Goal: Information Seeking & Learning: Compare options

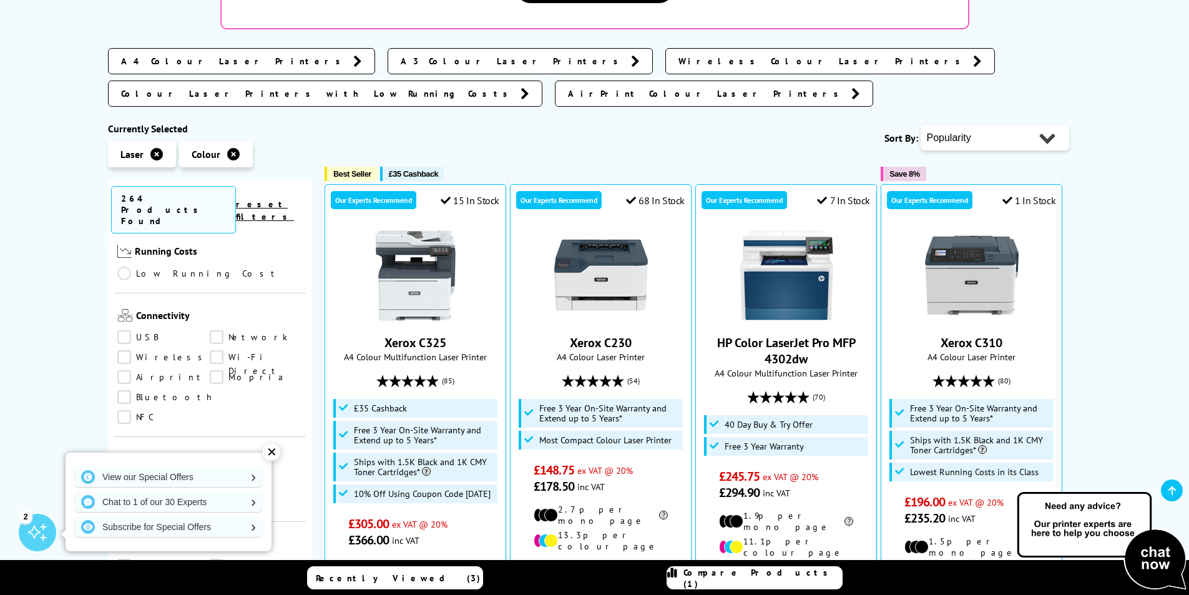
scroll to position [499, 0]
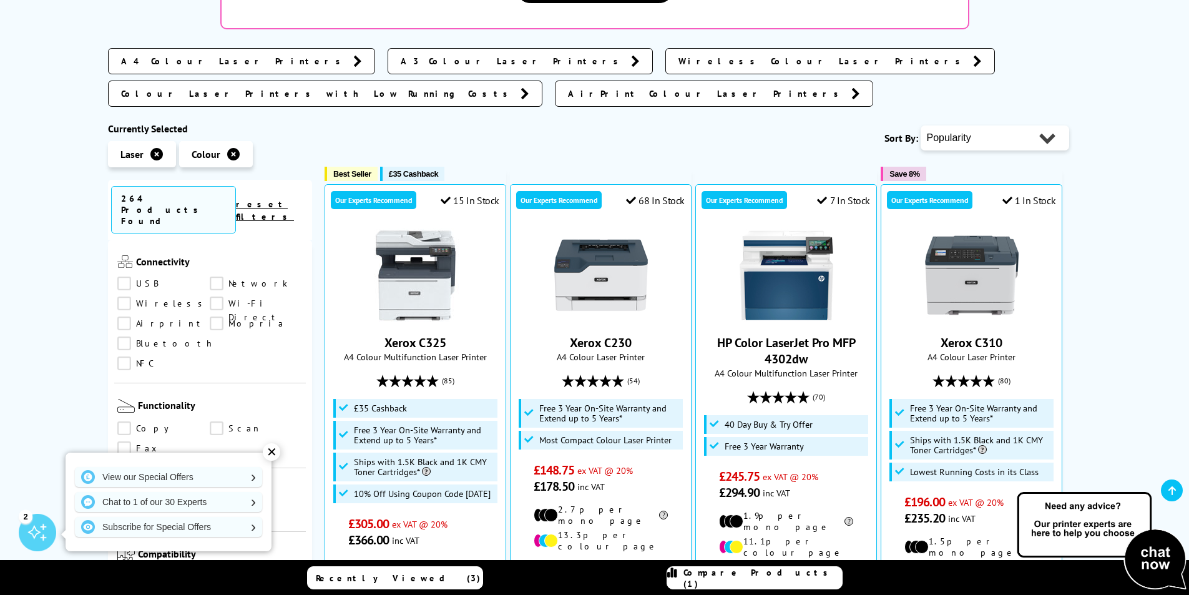
click at [127, 421] on link "Copy" at bounding box center [163, 428] width 93 height 14
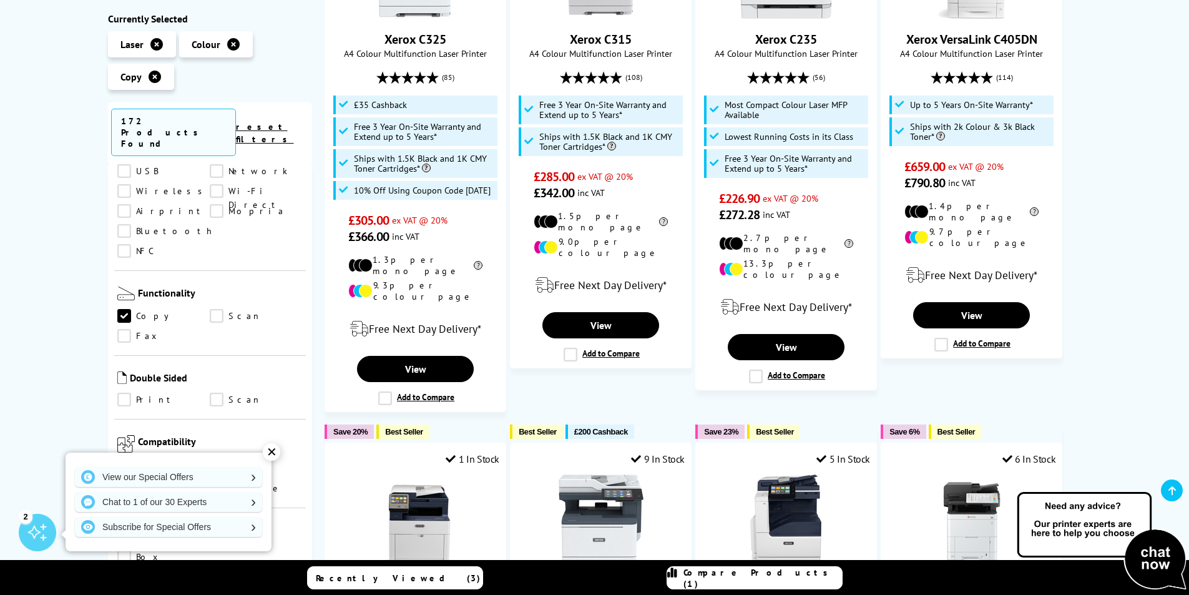
scroll to position [499, 0]
click at [217, 310] on link "Scan" at bounding box center [256, 317] width 93 height 14
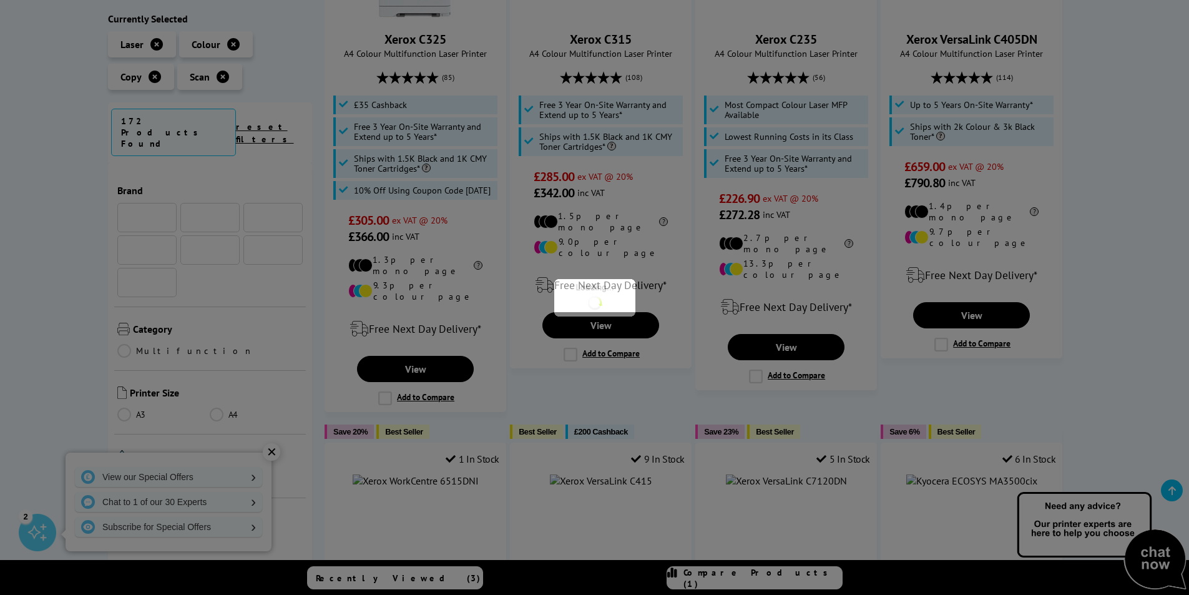
scroll to position [499, 0]
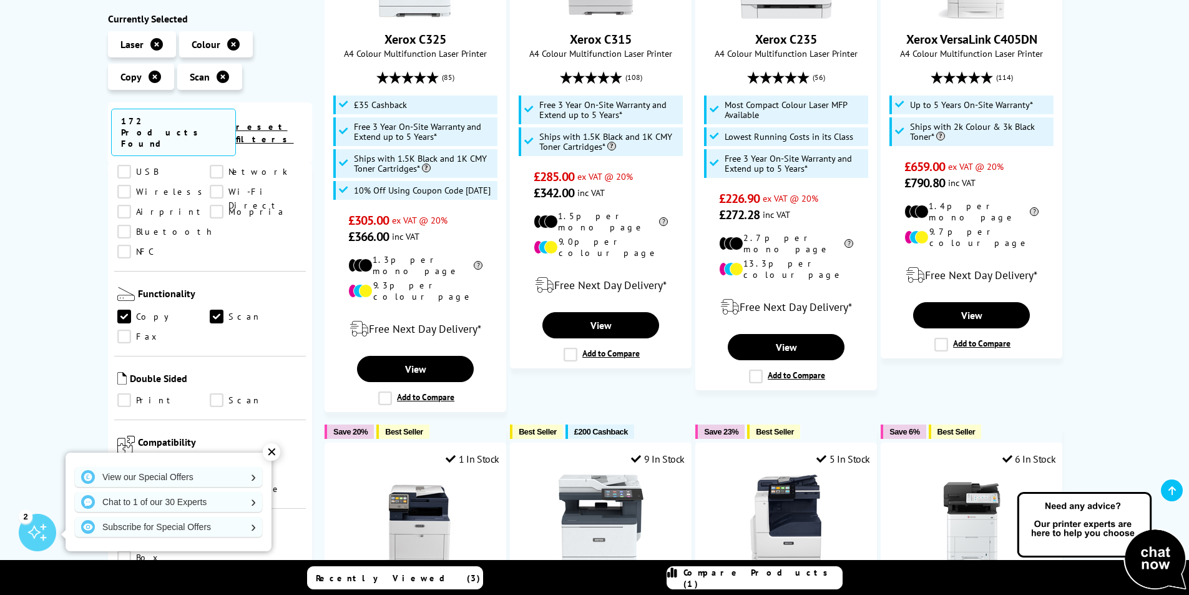
click at [272, 454] on div "✕" at bounding box center [271, 451] width 17 height 17
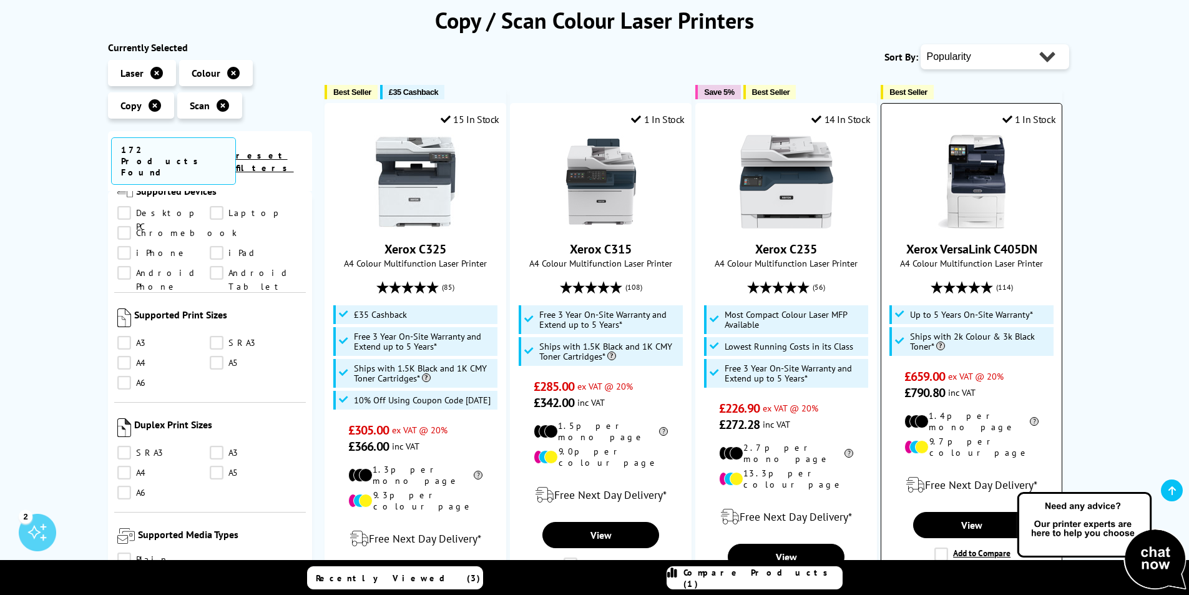
scroll to position [125, 0]
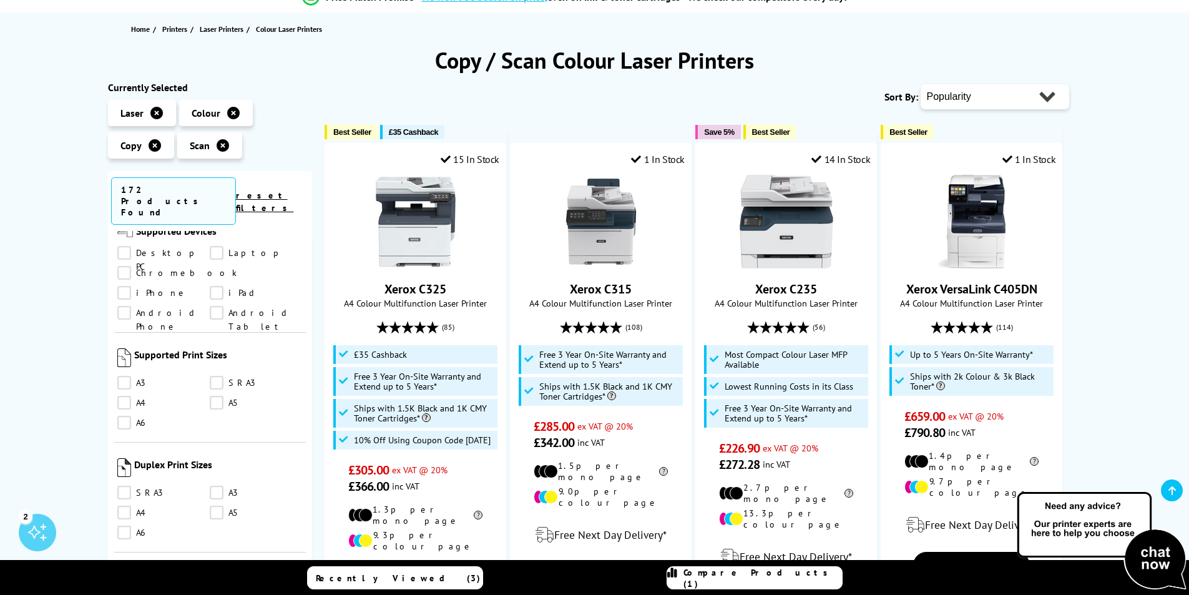
click at [989, 111] on div "Popularity Rating Price - Low to High Price - High to Low Running Costs - Low t…" at bounding box center [994, 96] width 148 height 31
click at [990, 100] on select "Popularity Rating Price - Low to High Price - High to Low Running Costs - Low t…" at bounding box center [994, 96] width 148 height 25
select select "Price Ascending"
click at [920, 84] on select "Popularity Rating Price - Low to High Price - High to Low Running Costs - Low t…" at bounding box center [994, 96] width 148 height 25
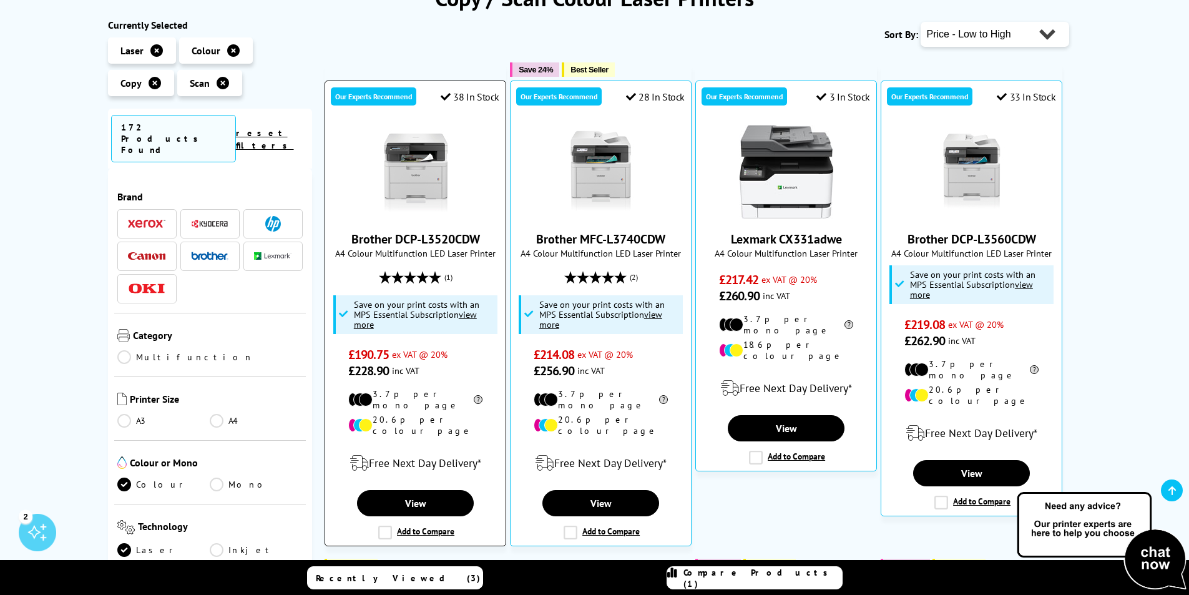
scroll to position [250, 0]
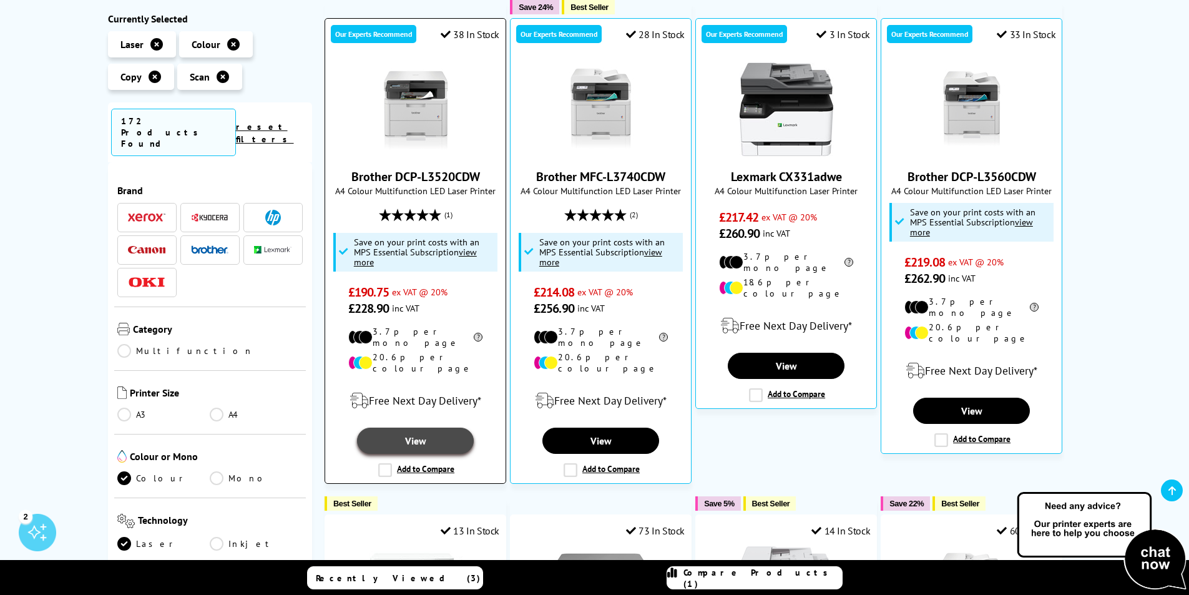
click at [406, 427] on link "View" at bounding box center [415, 440] width 116 height 26
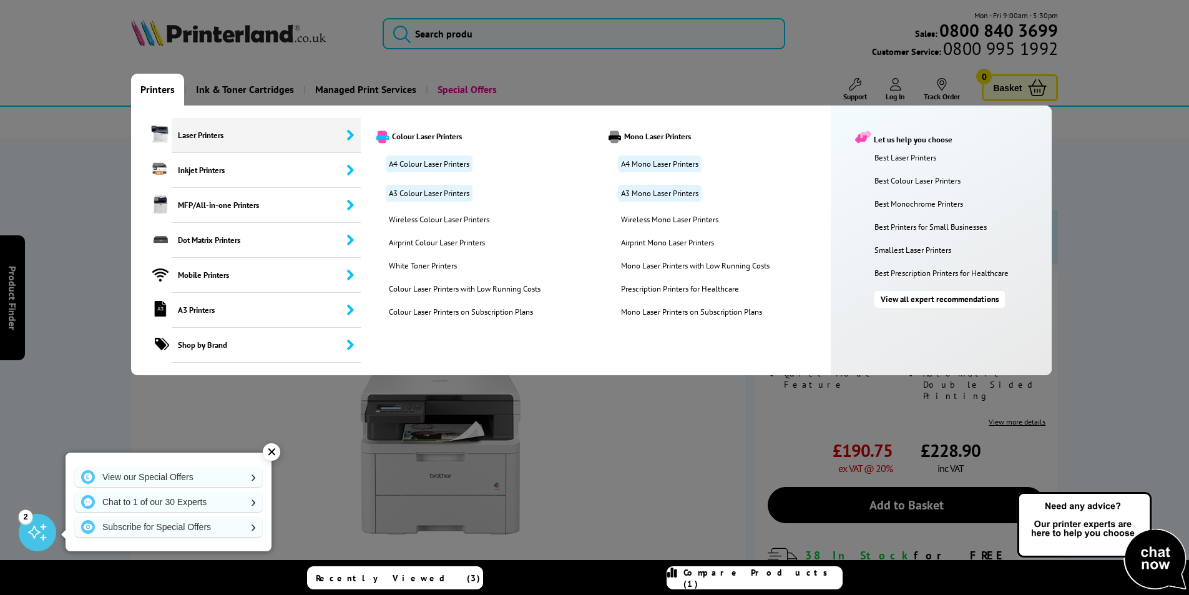
click at [206, 133] on span "Laser Printers" at bounding box center [267, 135] width 190 height 35
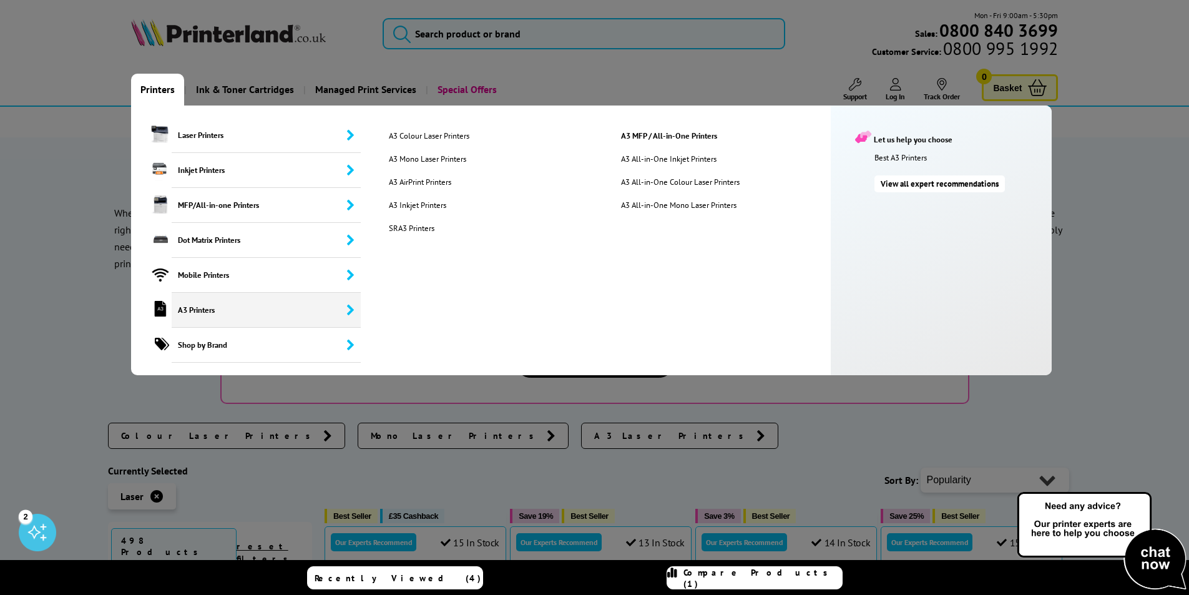
click at [206, 313] on span "A3 Printers" at bounding box center [267, 310] width 190 height 35
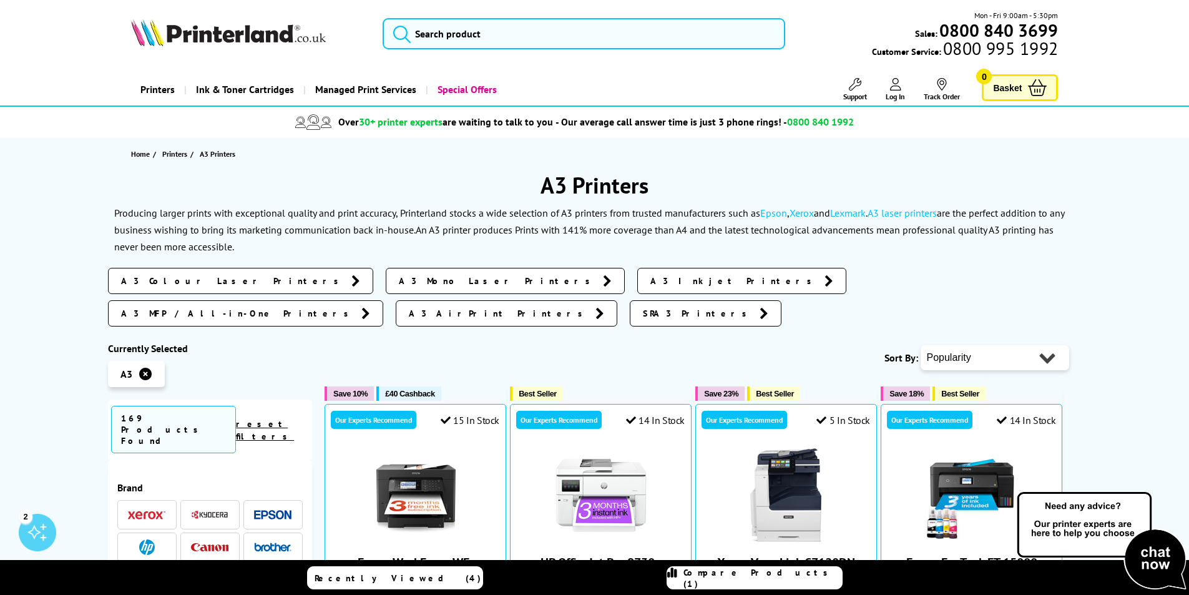
click at [200, 280] on span "A3 Colour Laser Printers" at bounding box center [233, 281] width 224 height 12
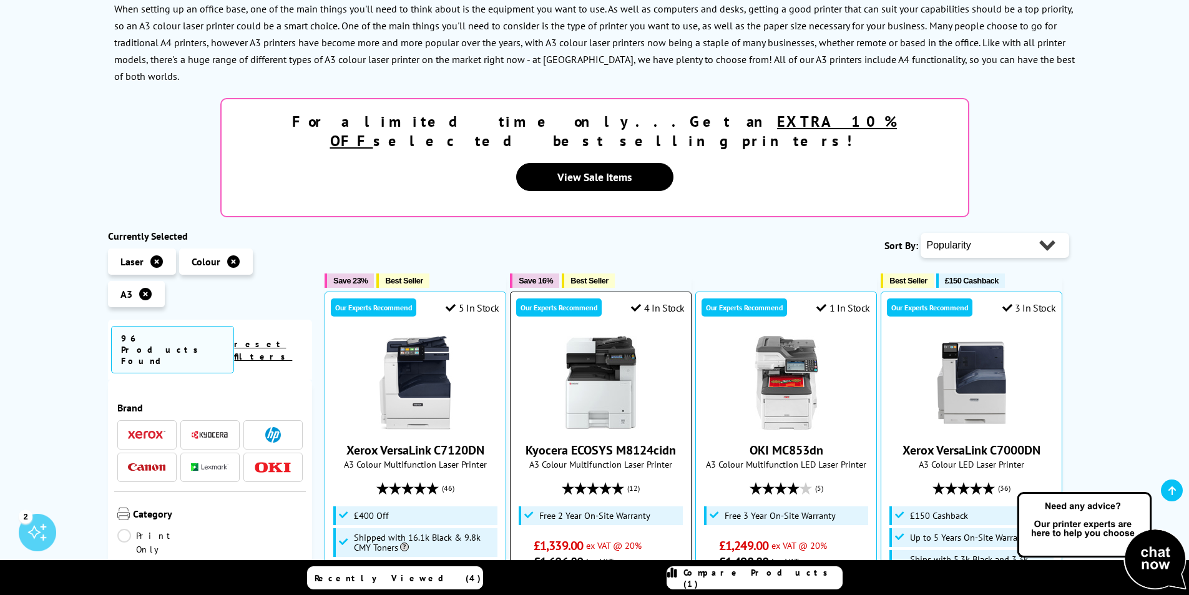
scroll to position [187, 0]
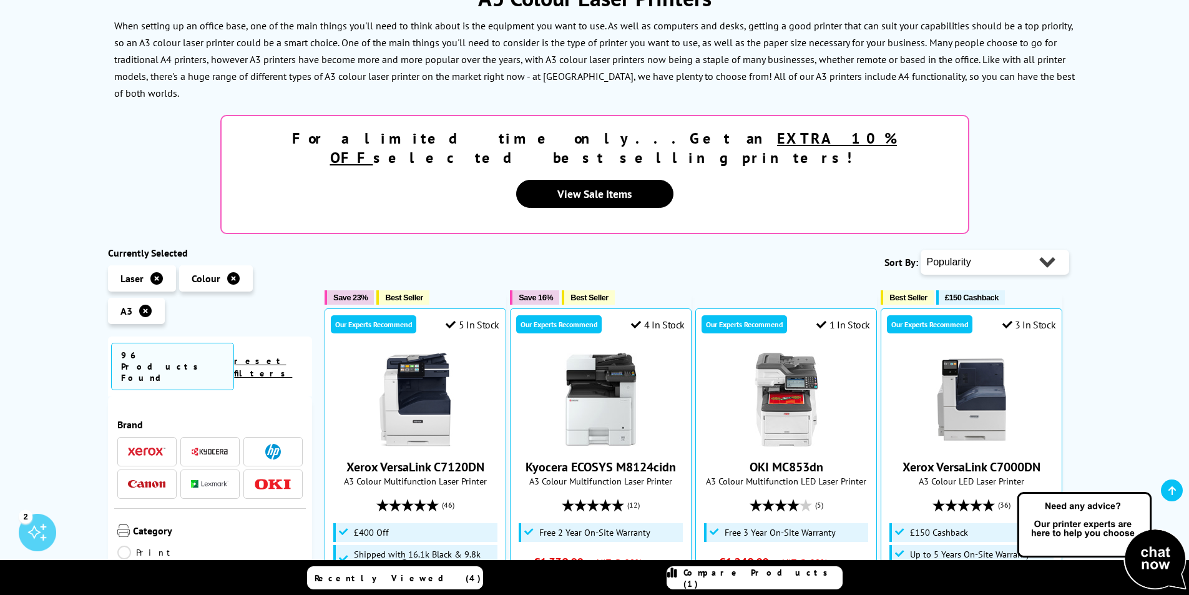
click at [994, 250] on select "Popularity Rating Price - Low to High Price - High to Low Running Costs - Low t…" at bounding box center [994, 262] width 148 height 25
select select "Price Ascending"
click at [920, 250] on select "Popularity Rating Price - Low to High Price - High to Low Running Costs - Low t…" at bounding box center [994, 262] width 148 height 25
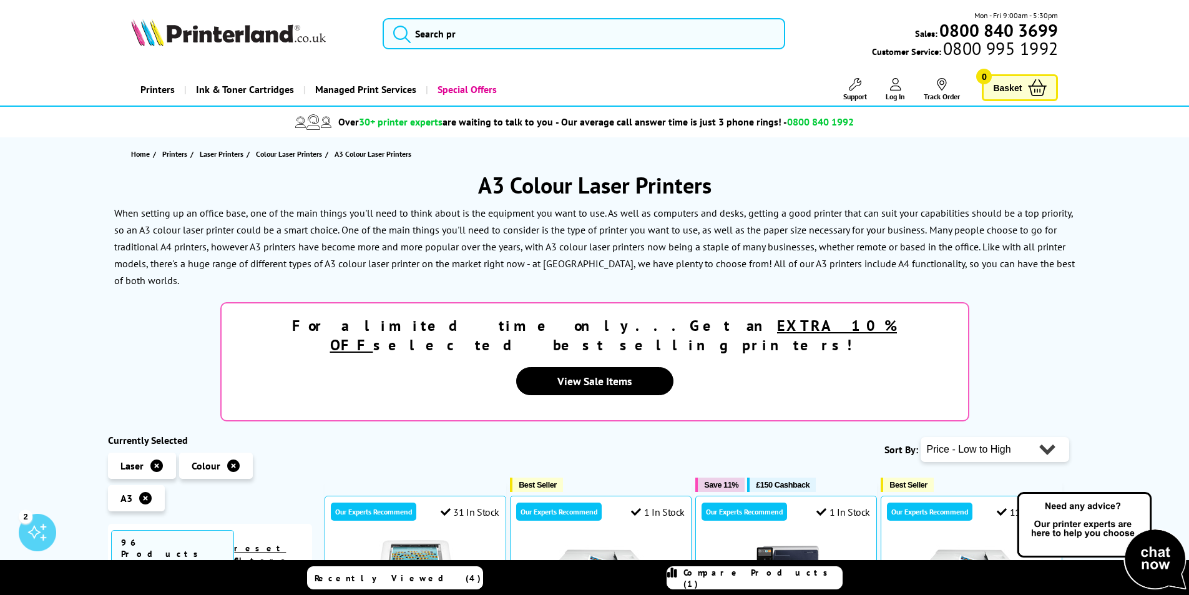
scroll to position [125, 0]
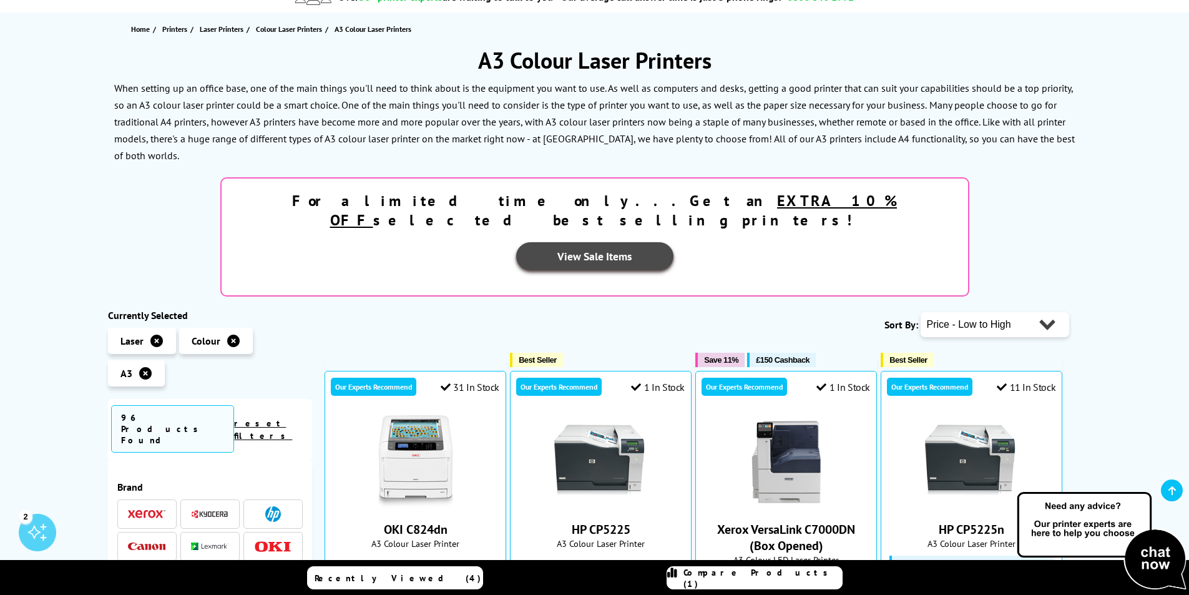
click at [673, 242] on link "View Sale Items" at bounding box center [594, 256] width 157 height 28
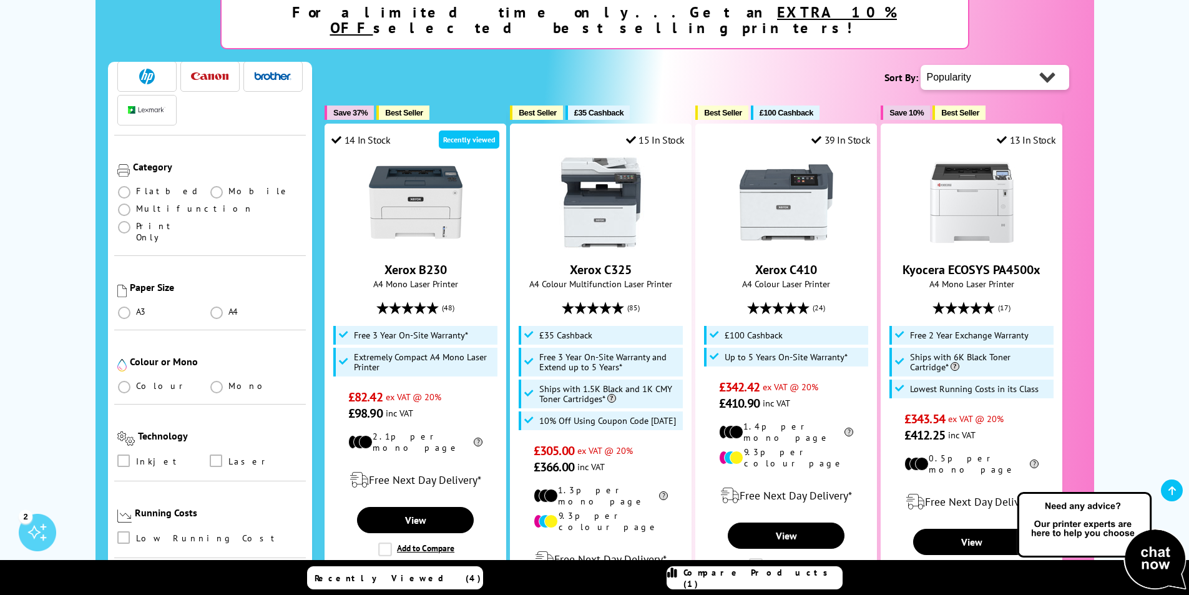
scroll to position [187, 0]
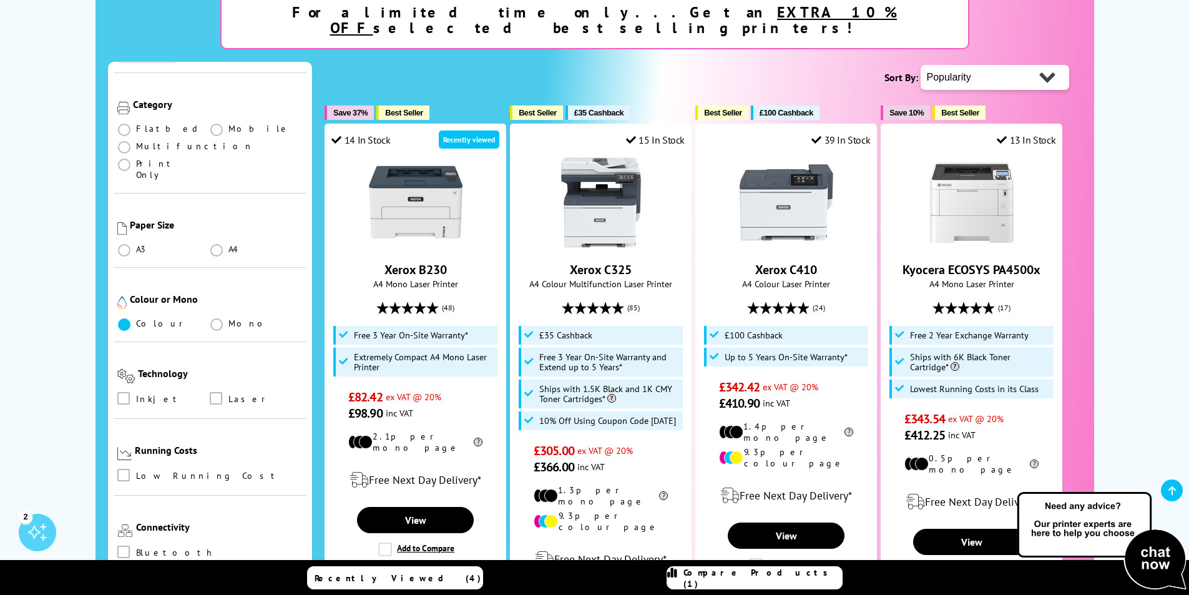
click at [127, 318] on span at bounding box center [124, 324] width 12 height 12
click at [136, 319] on input "radio" at bounding box center [136, 319] width 0 height 0
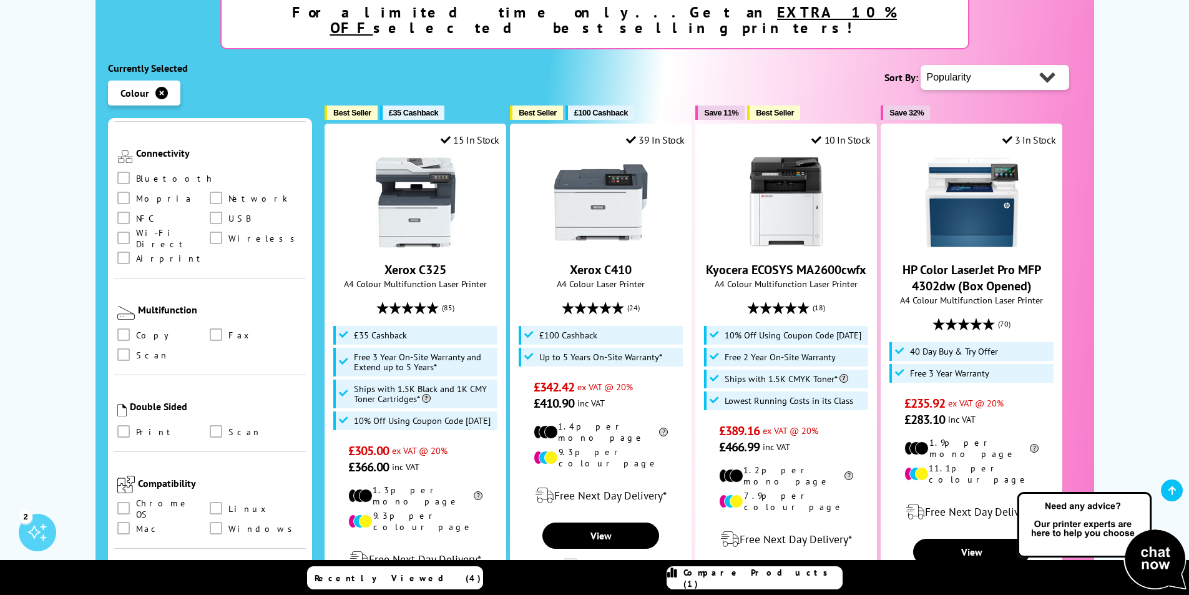
scroll to position [624, 0]
click at [125, 321] on span at bounding box center [123, 327] width 12 height 12
click at [135, 323] on input "checkbox" at bounding box center [135, 323] width 0 height 0
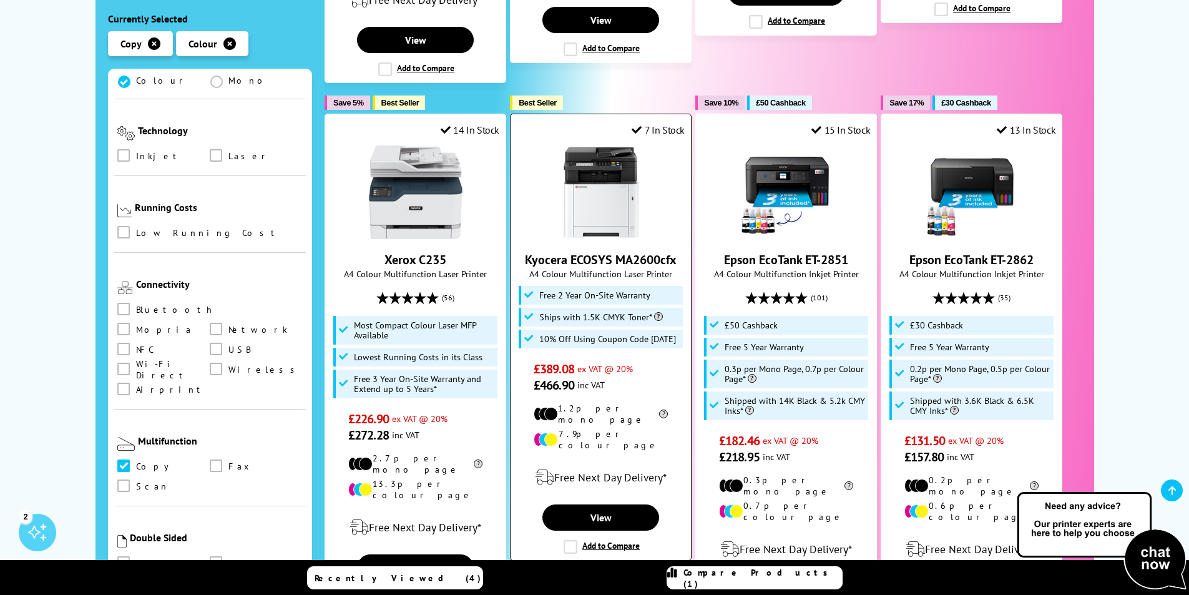
scroll to position [874, 0]
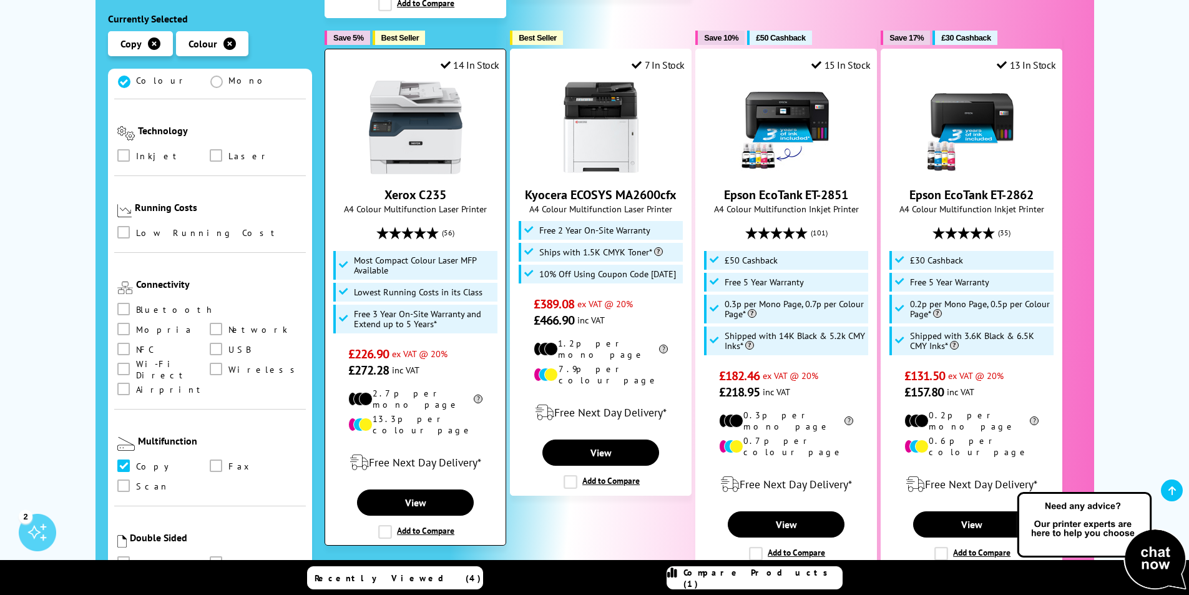
click at [427, 187] on link "Xerox C235" at bounding box center [415, 195] width 62 height 16
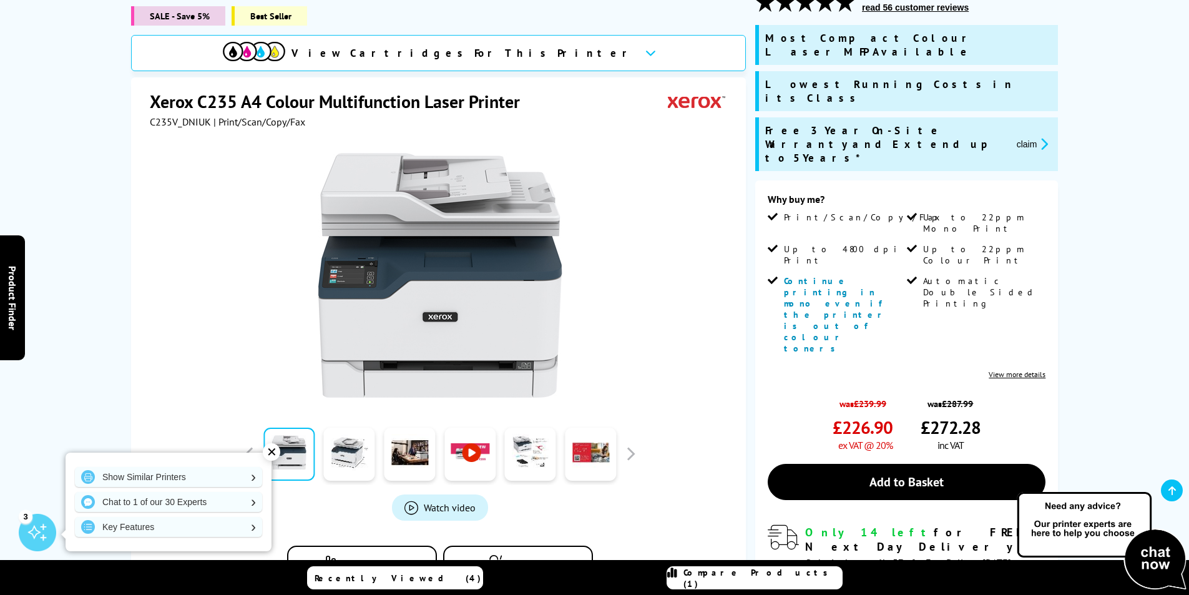
scroll to position [125, 0]
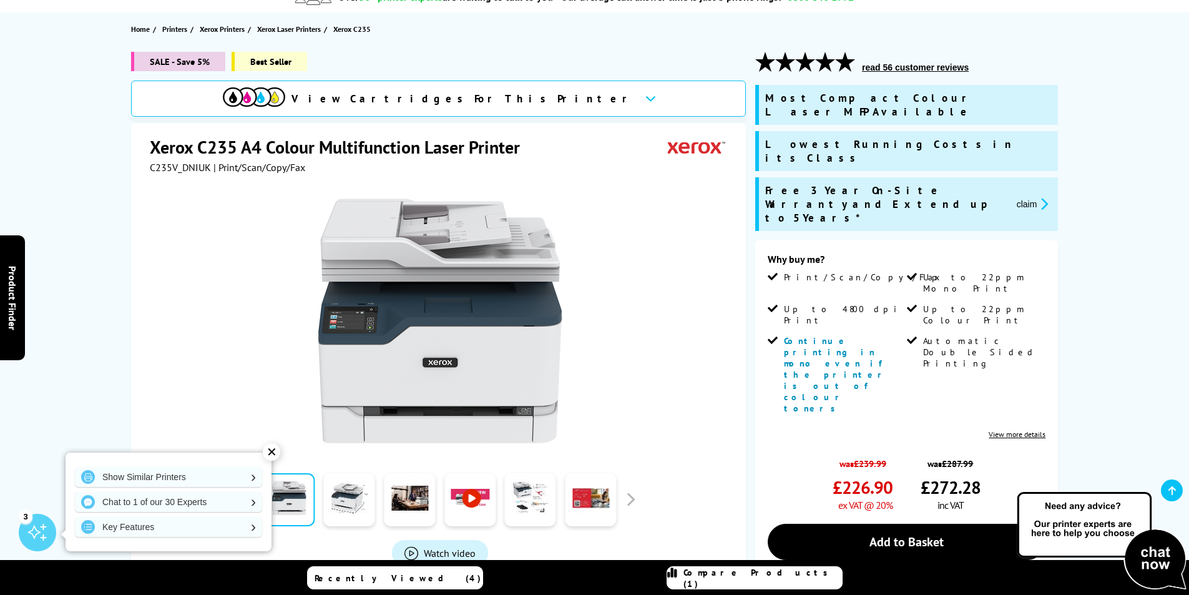
click at [529, 101] on span "View Cartridges For This Printer" at bounding box center [462, 99] width 343 height 14
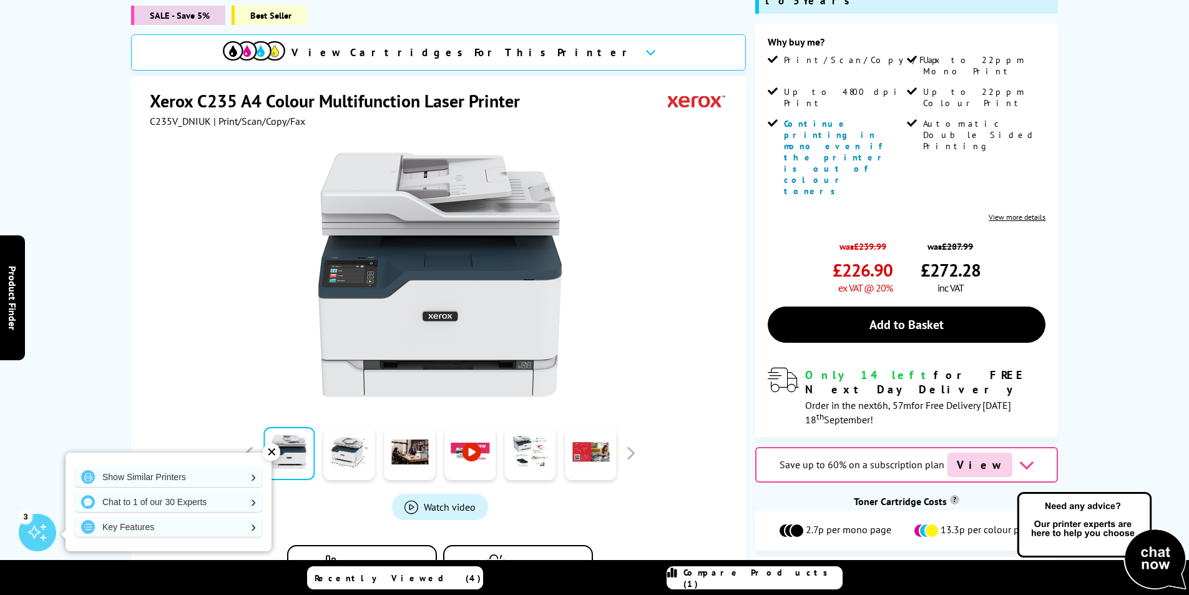
scroll to position [0, 0]
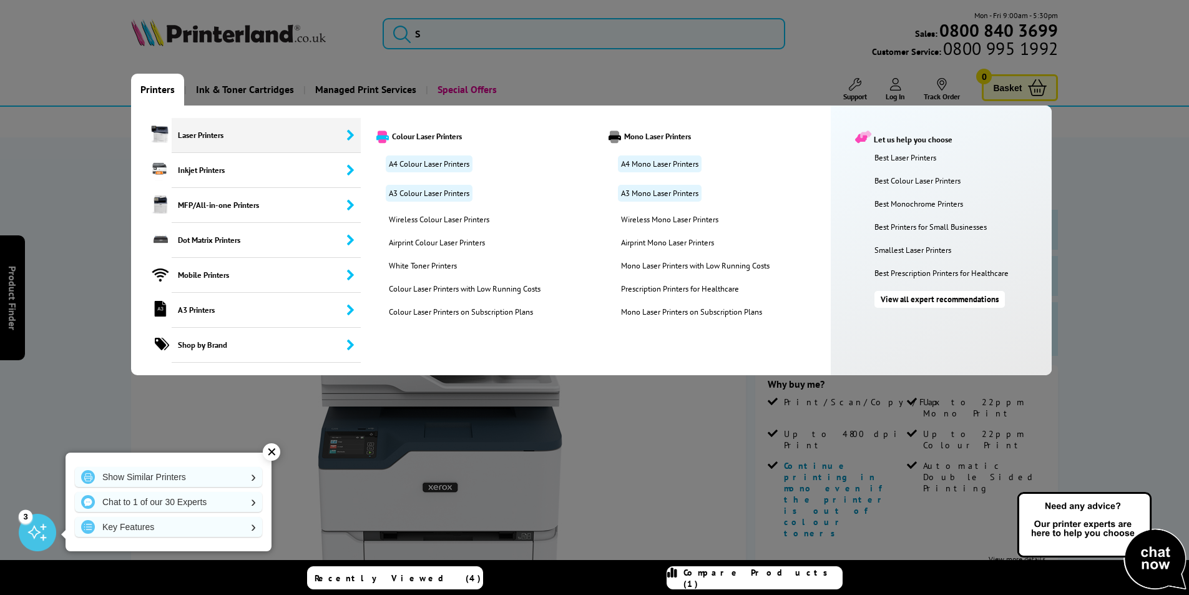
click at [227, 142] on span "Laser Printers" at bounding box center [267, 135] width 190 height 35
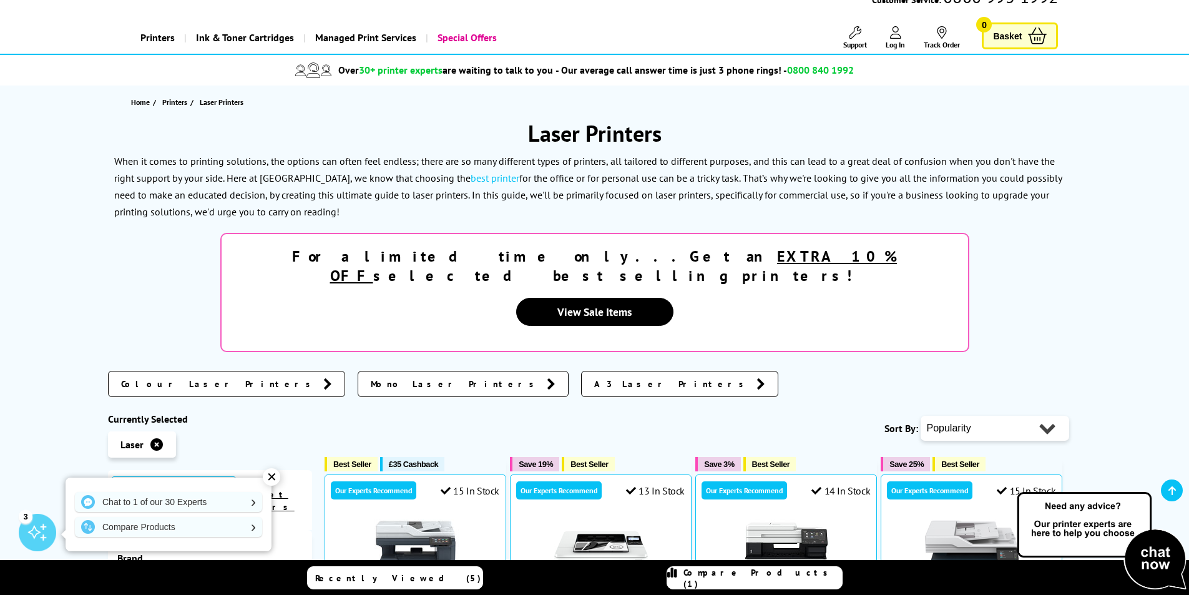
scroll to position [125, 0]
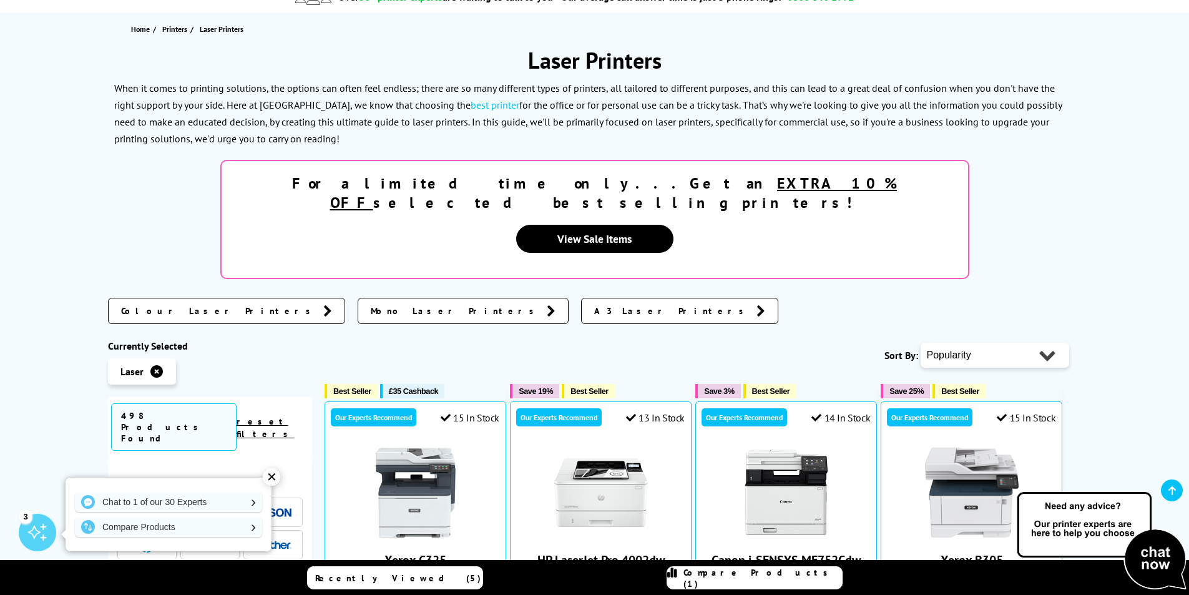
click at [1013, 343] on select "Popularity Rating Price - Low to High Price - High to Low Running Costs - Low t…" at bounding box center [994, 355] width 148 height 25
select select "Price Ascending"
click at [920, 343] on select "Popularity Rating Price - Low to High Price - High to Low Running Costs - Low t…" at bounding box center [994, 355] width 148 height 25
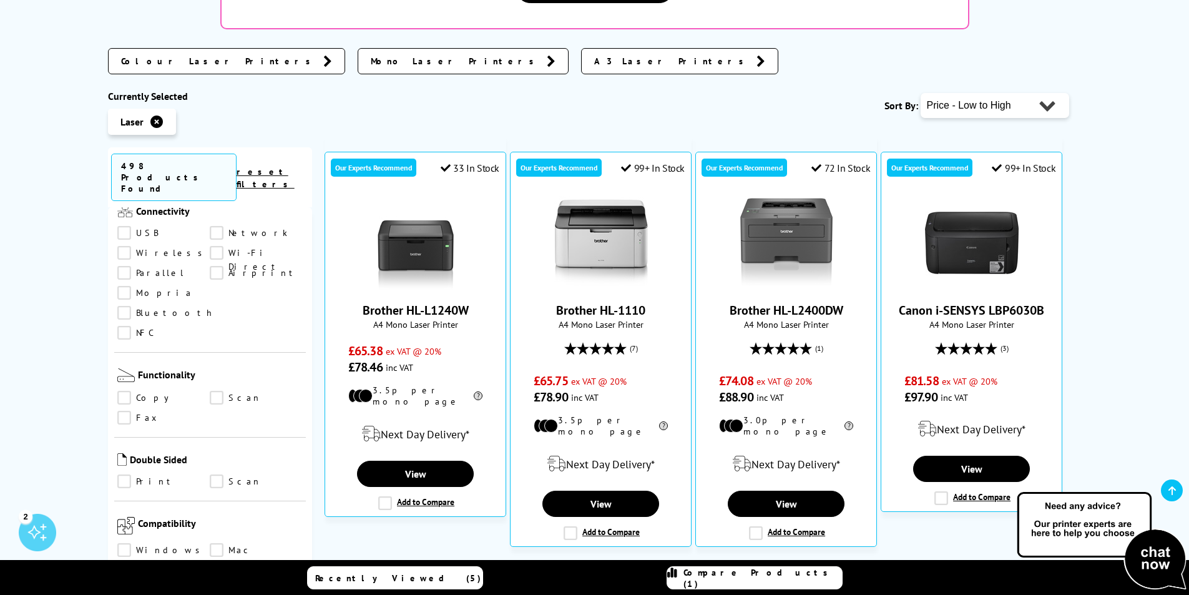
scroll to position [624, 0]
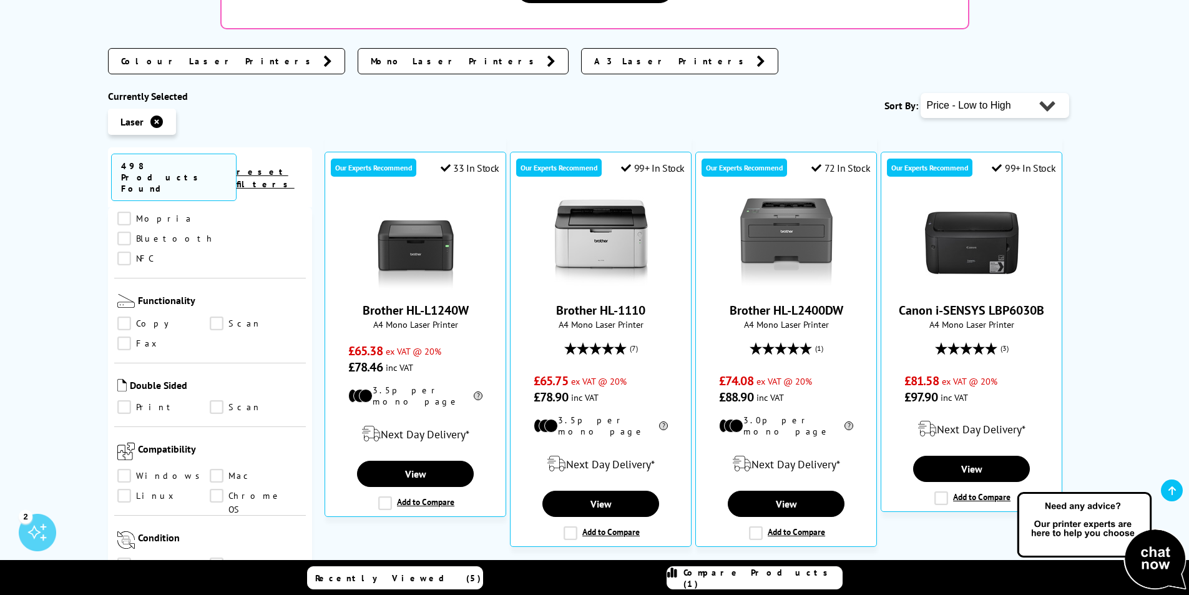
click at [126, 316] on link "Copy" at bounding box center [163, 323] width 93 height 14
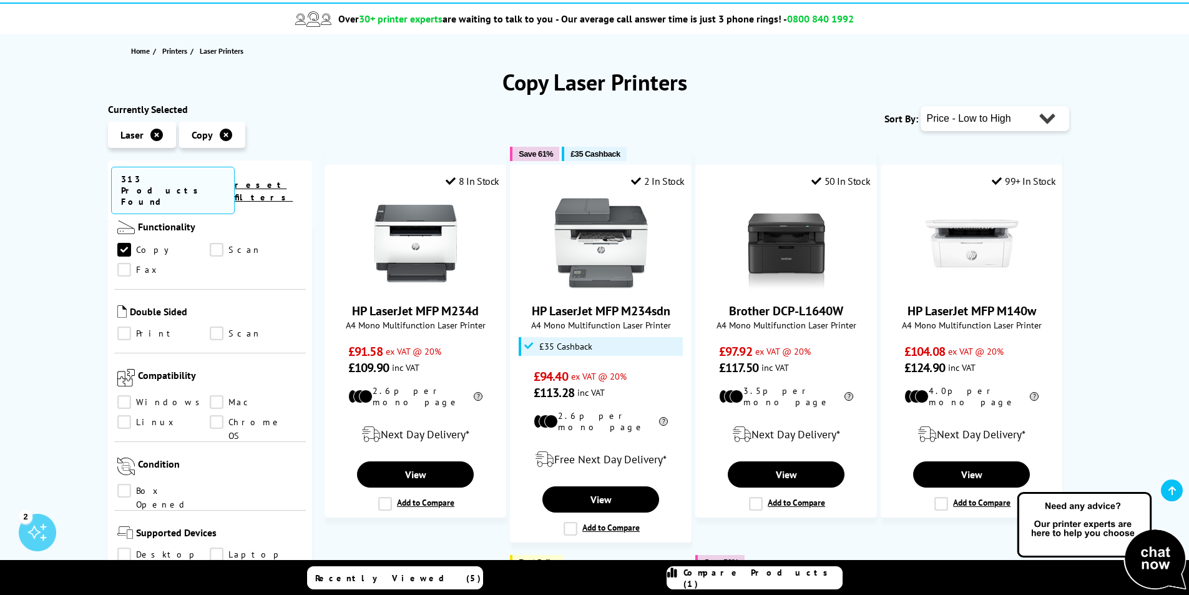
scroll to position [125, 0]
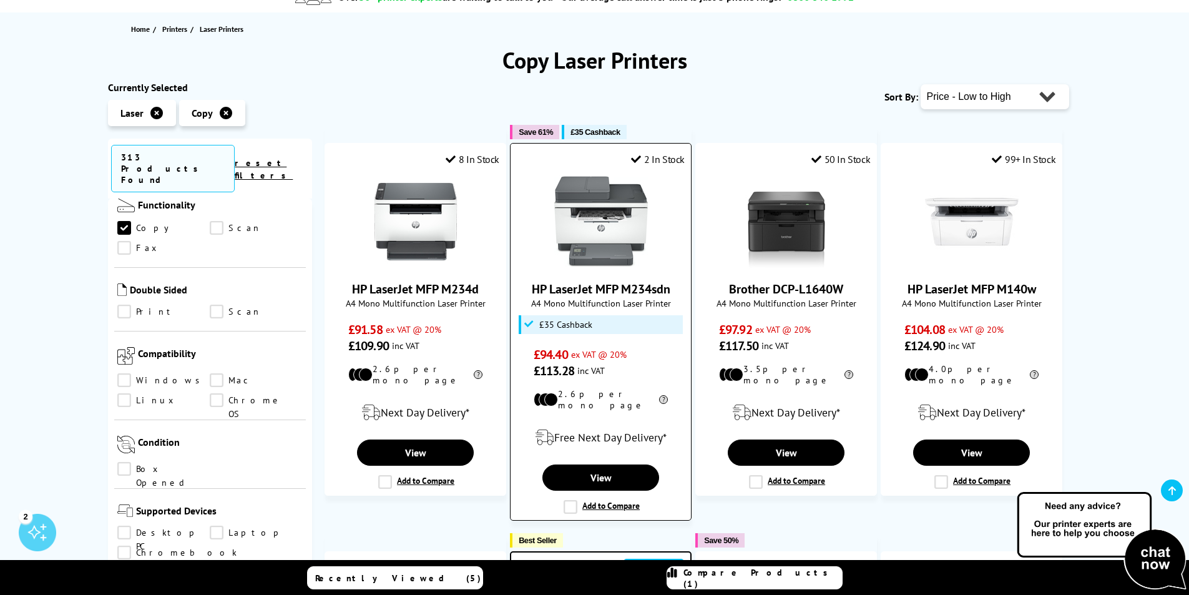
click at [582, 291] on link "HP LaserJet MFP M234sdn" at bounding box center [601, 289] width 139 height 16
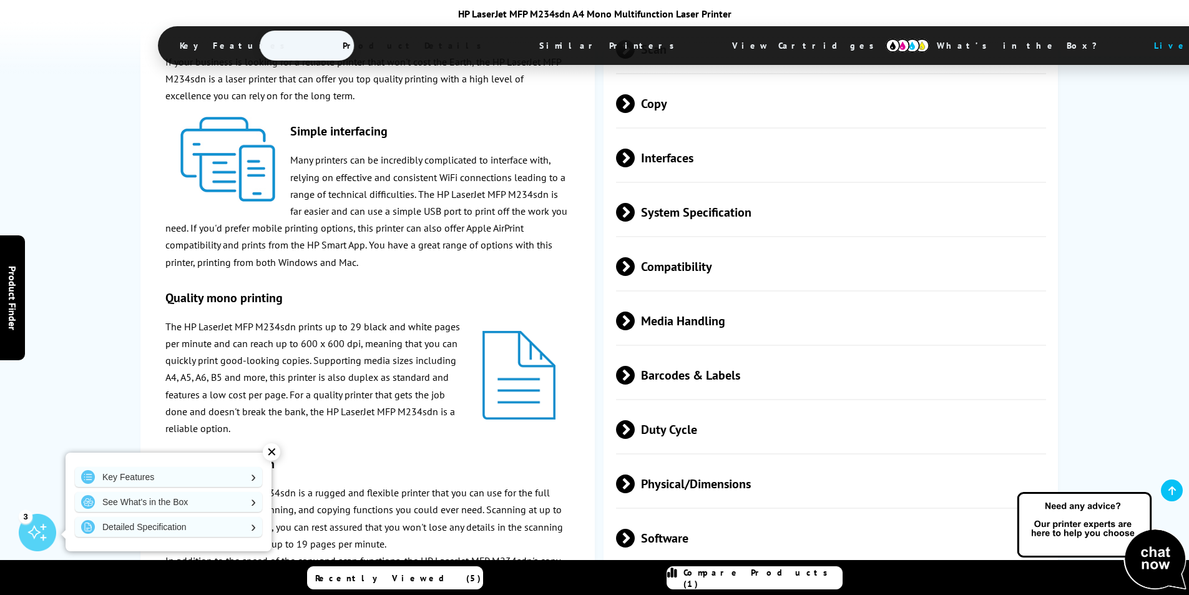
scroll to position [1934, 0]
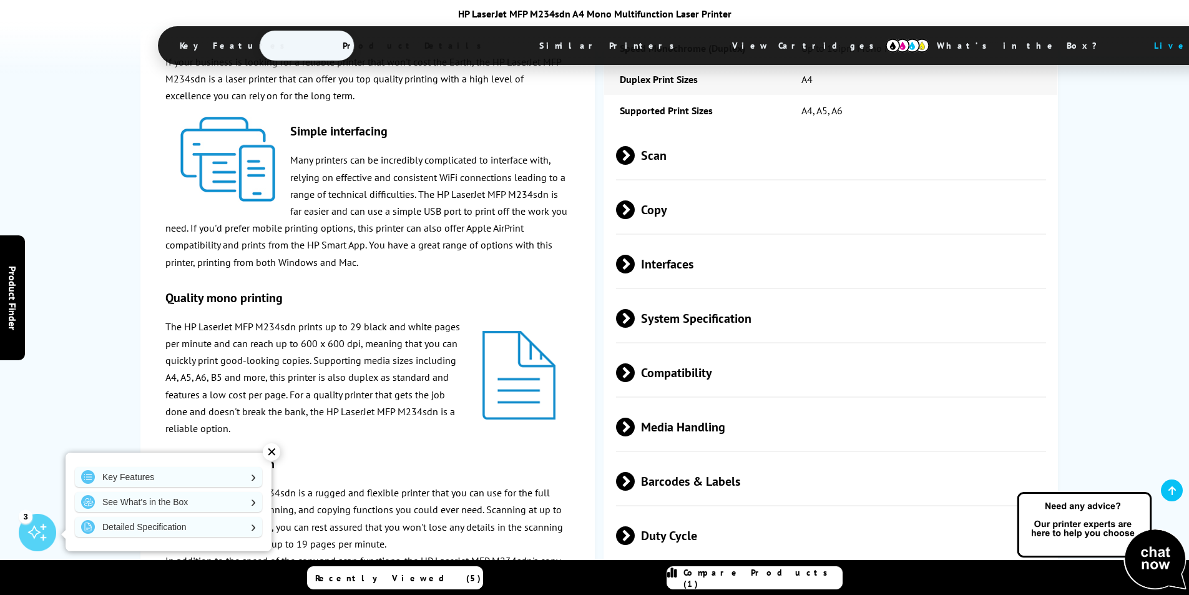
click at [648, 162] on span "Scan" at bounding box center [831, 155] width 431 height 47
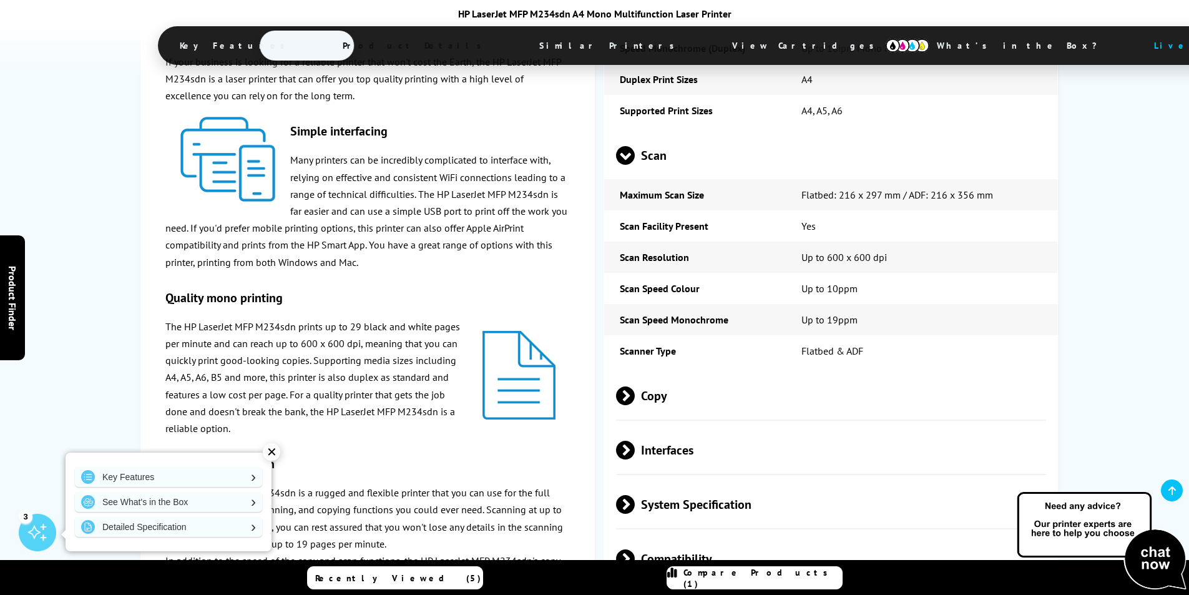
click at [651, 401] on span "Copy" at bounding box center [831, 395] width 431 height 47
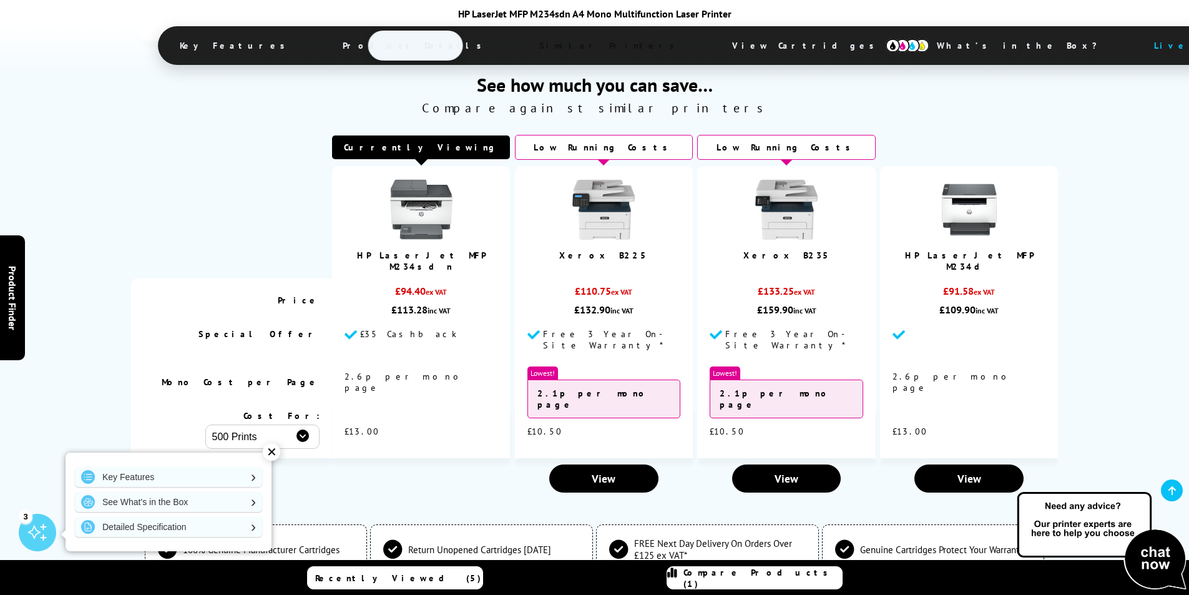
scroll to position [3369, 0]
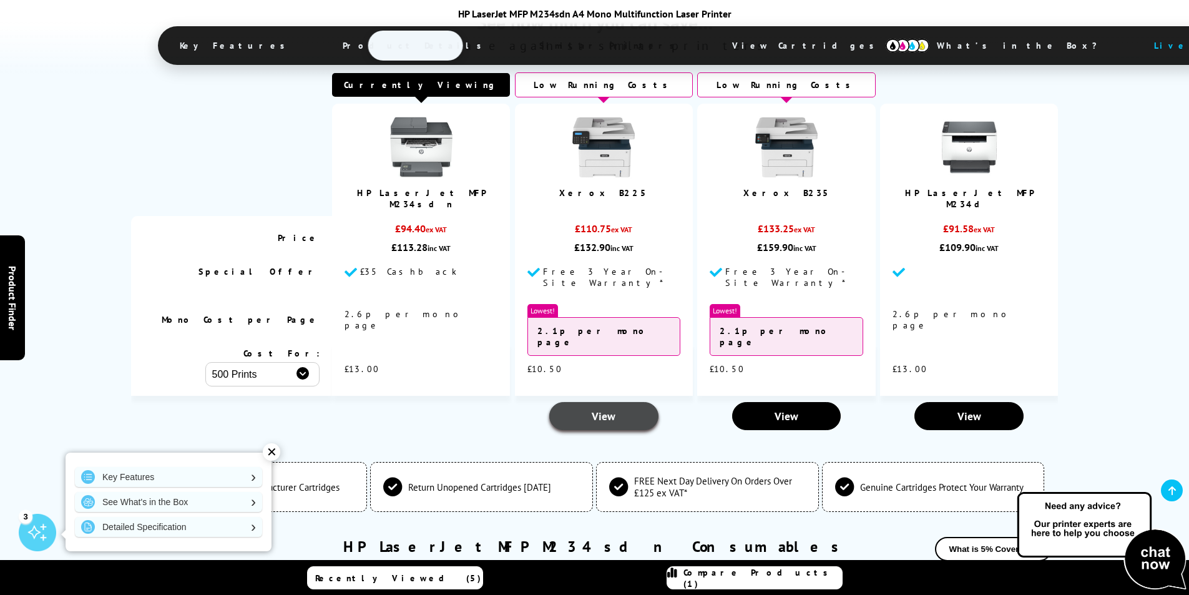
click at [609, 409] on span "View" at bounding box center [603, 416] width 24 height 14
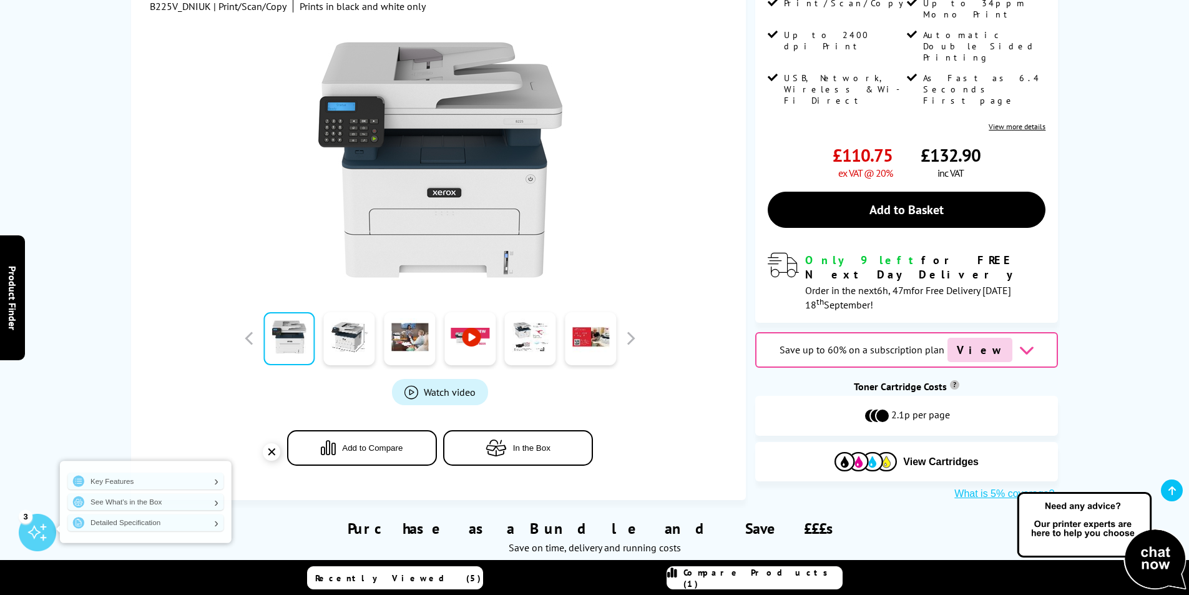
scroll to position [312, 0]
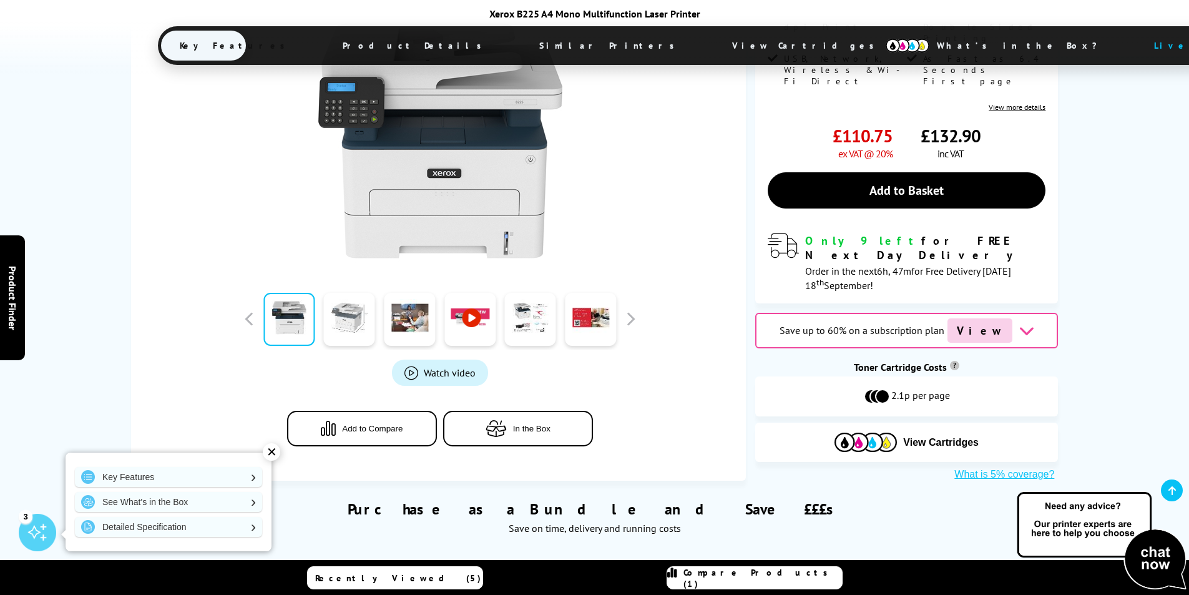
click at [345, 327] on link at bounding box center [349, 319] width 51 height 53
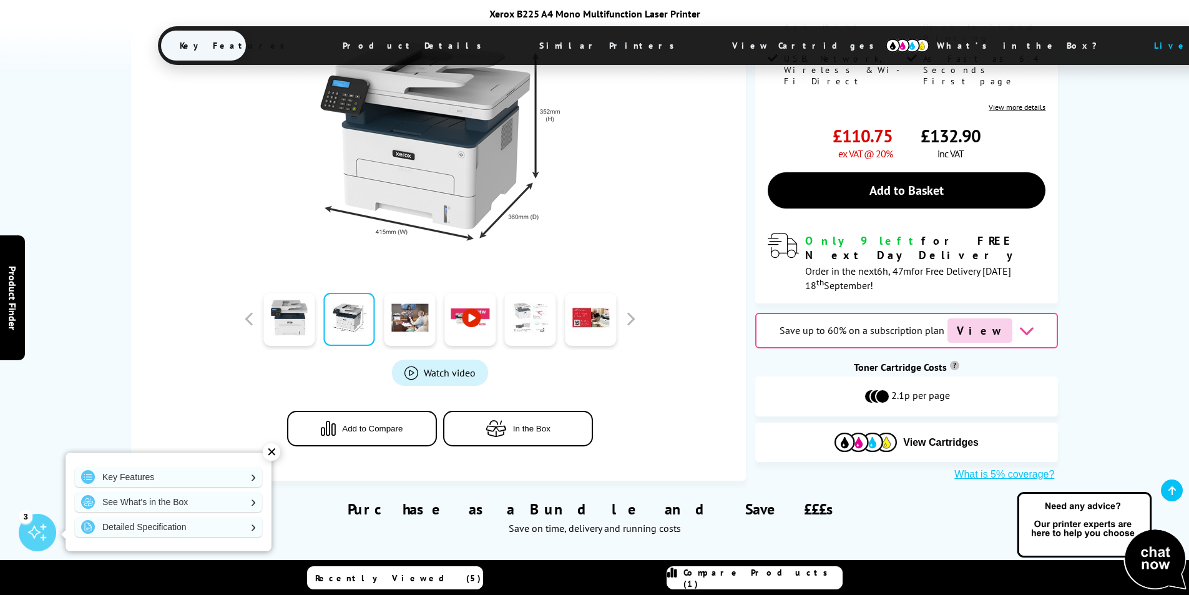
click at [530, 312] on link at bounding box center [530, 319] width 51 height 53
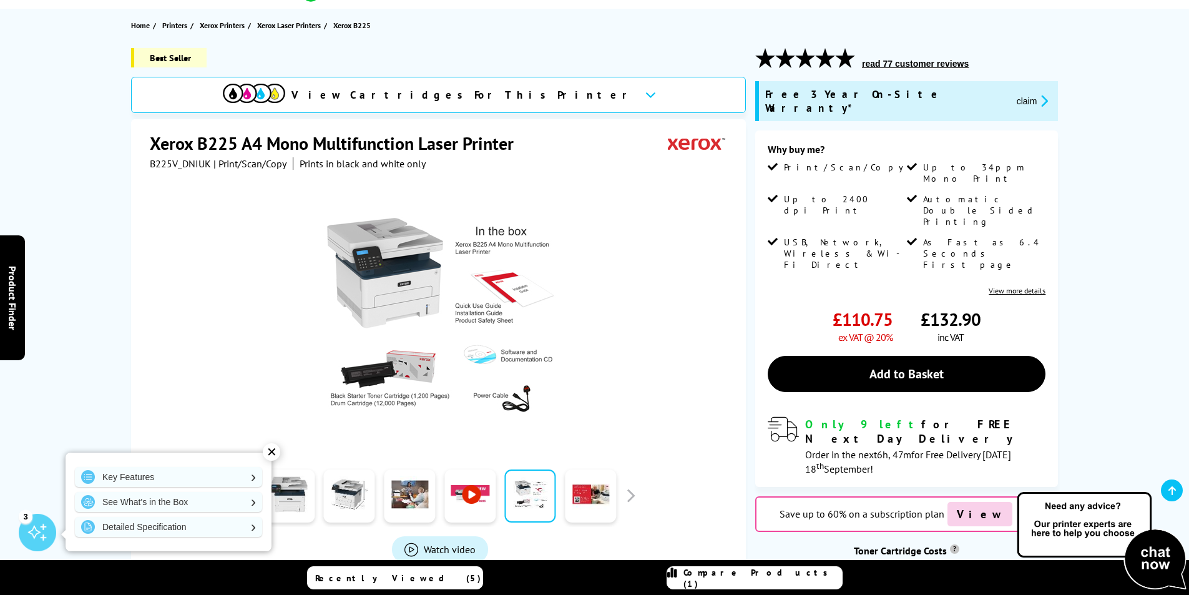
scroll to position [187, 0]
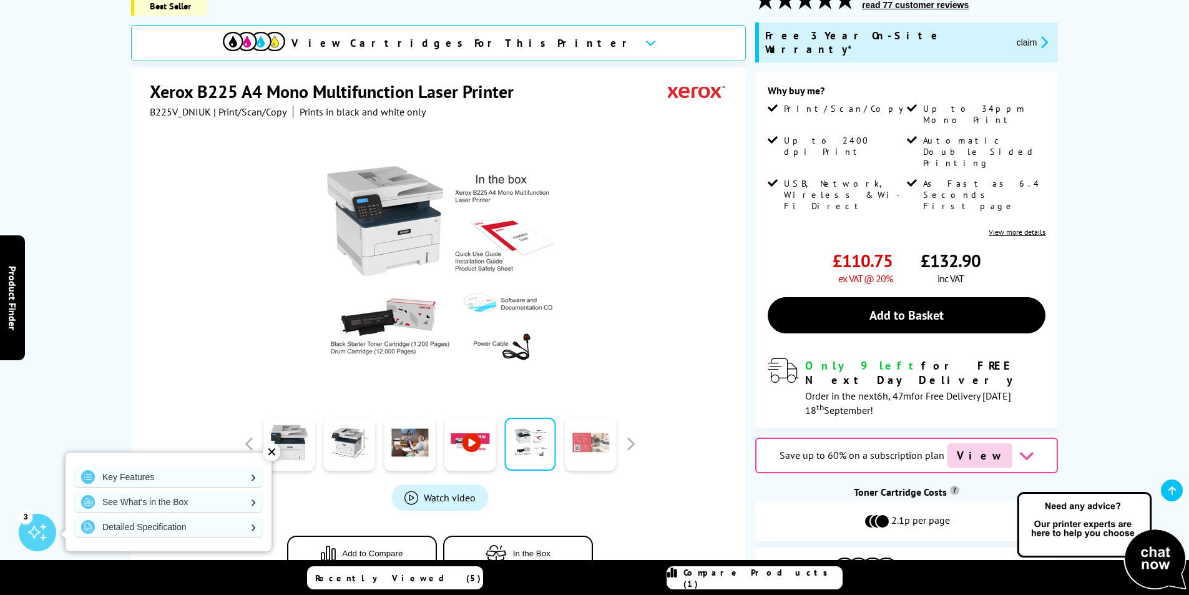
click at [596, 442] on link at bounding box center [590, 443] width 51 height 53
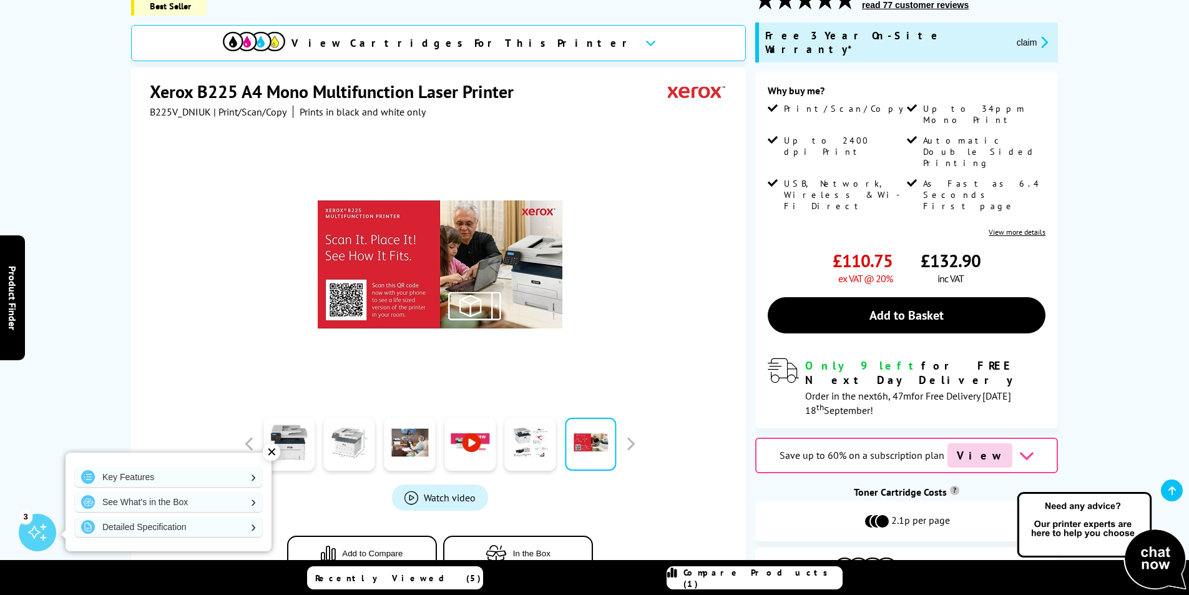
click at [324, 427] on link at bounding box center [349, 443] width 51 height 53
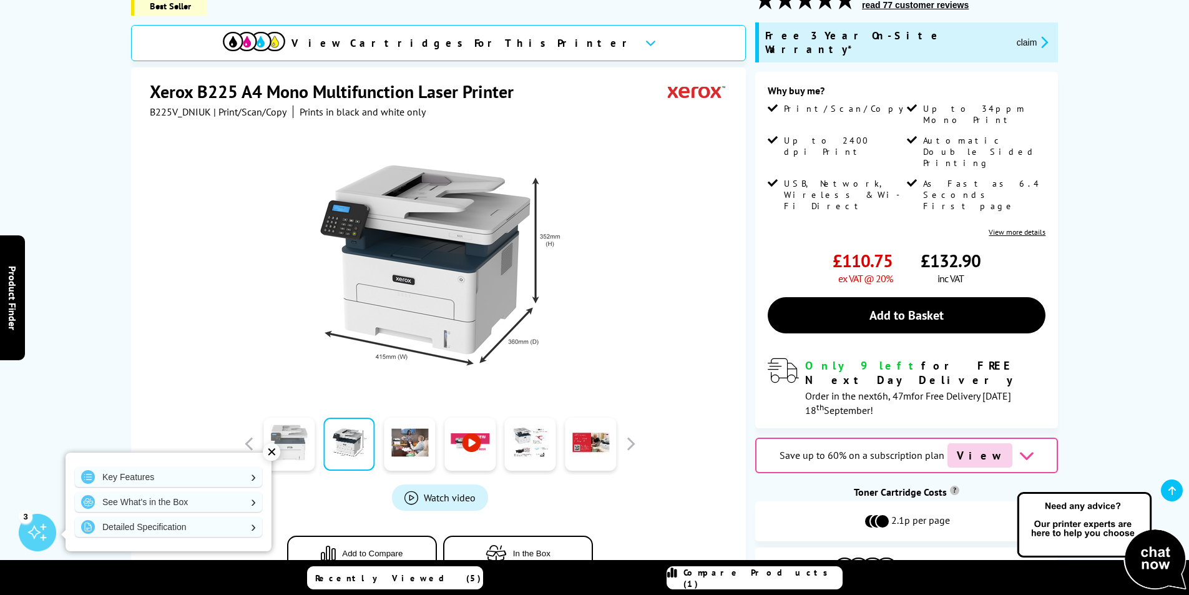
click at [279, 449] on div "✕" at bounding box center [271, 451] width 17 height 17
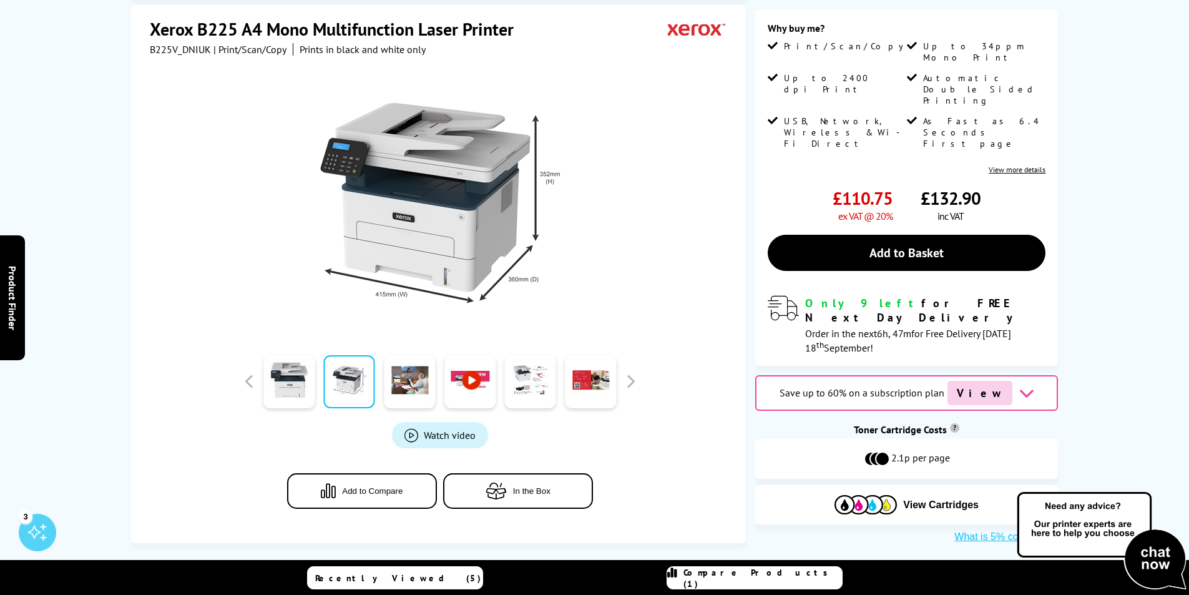
scroll to position [0, 0]
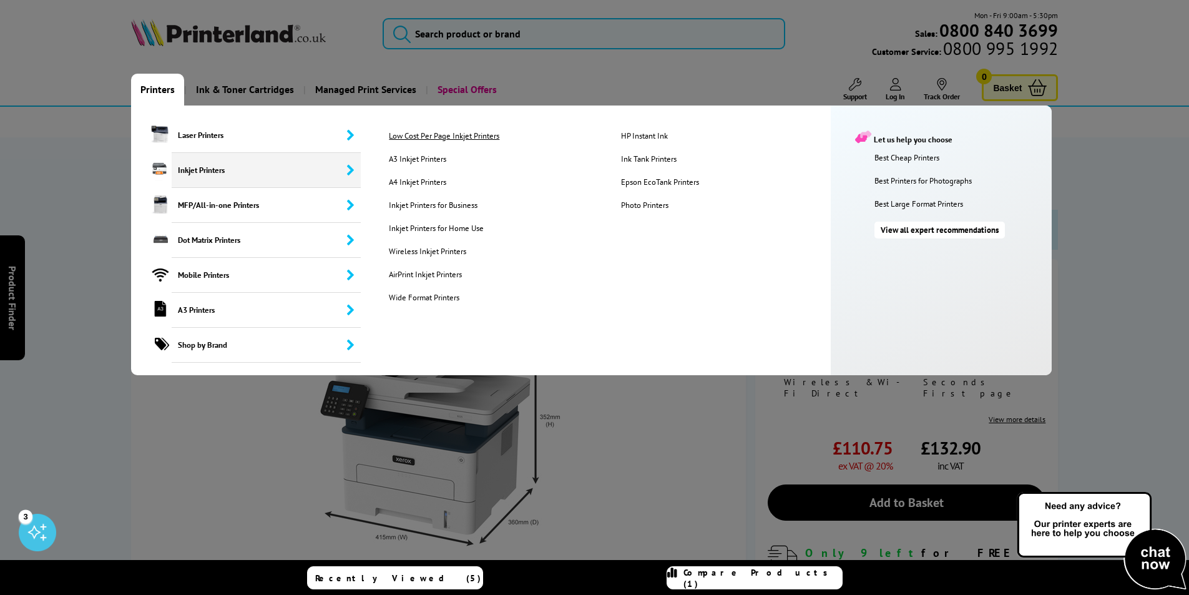
click at [507, 134] on link "Low Cost Per Page Inkjet Printers" at bounding box center [494, 135] width 230 height 11
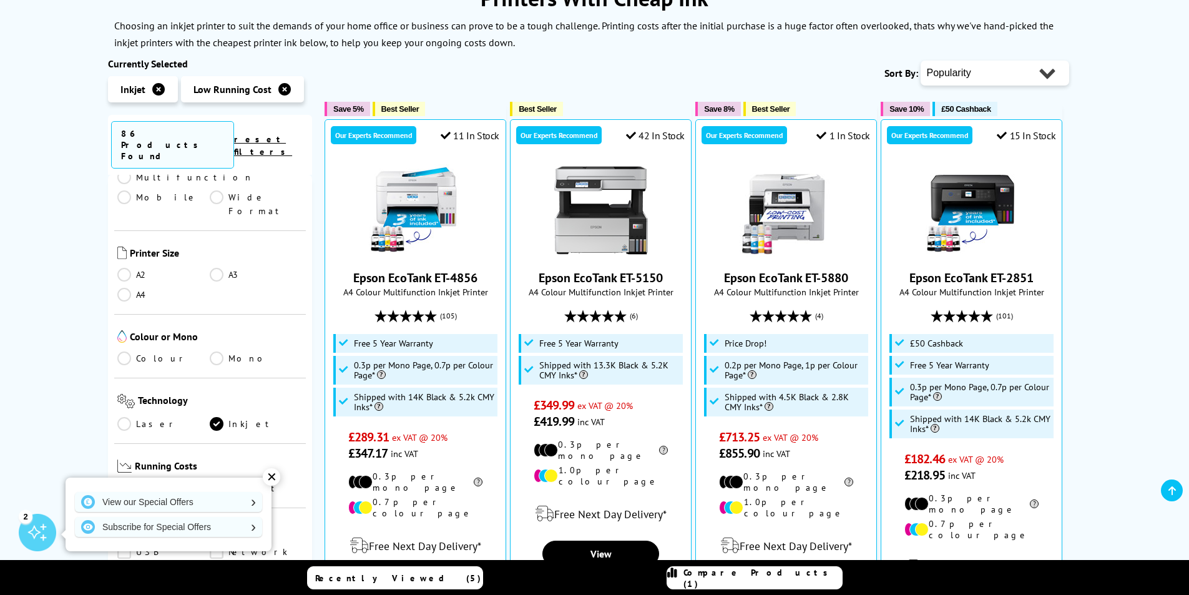
scroll to position [312, 0]
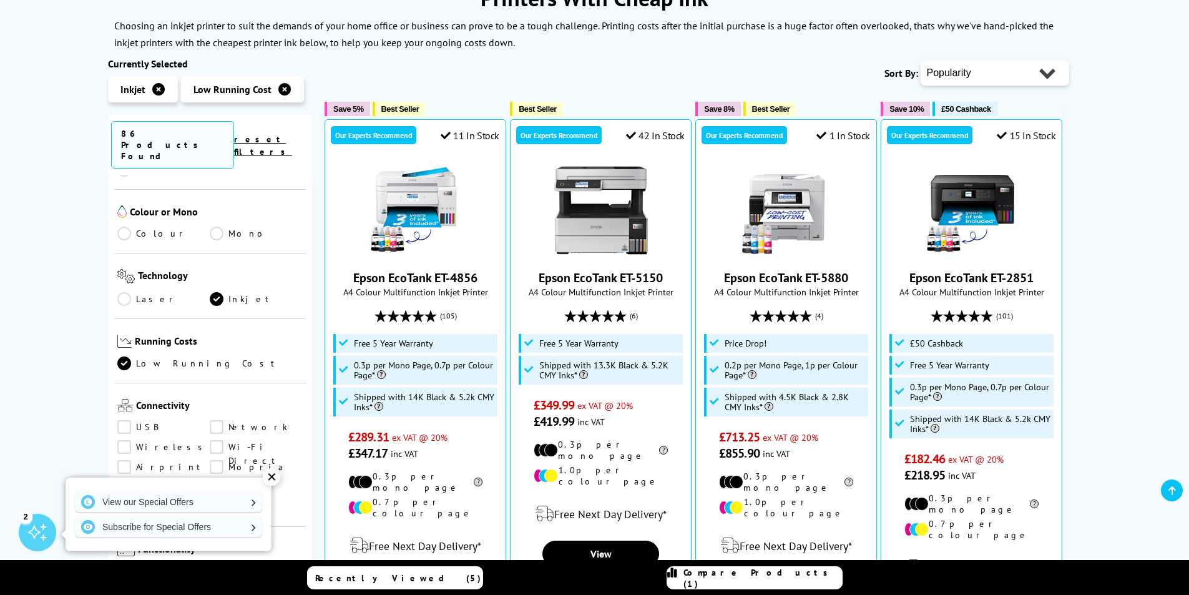
click at [127, 226] on link "Colour" at bounding box center [163, 233] width 93 height 14
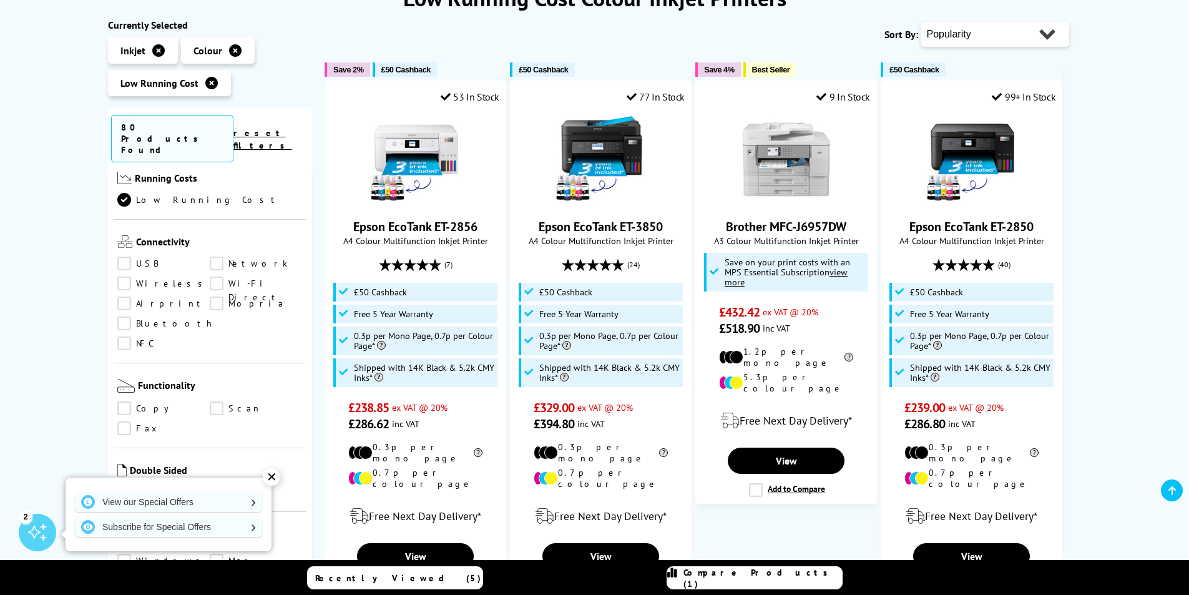
scroll to position [499, 0]
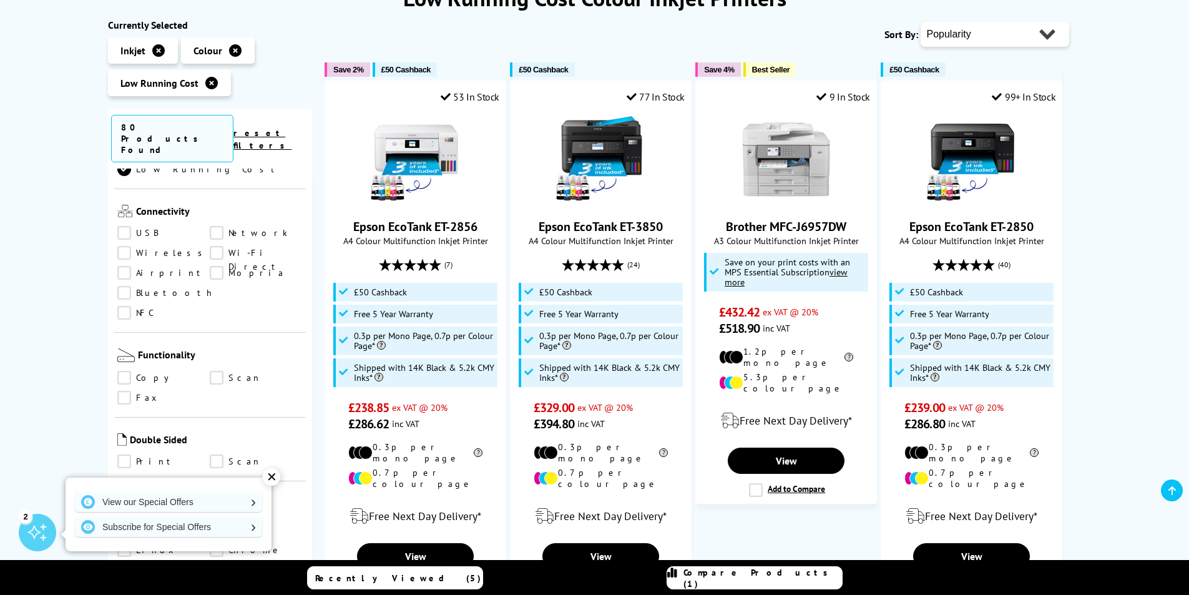
click at [125, 371] on link "Copy" at bounding box center [163, 378] width 93 height 14
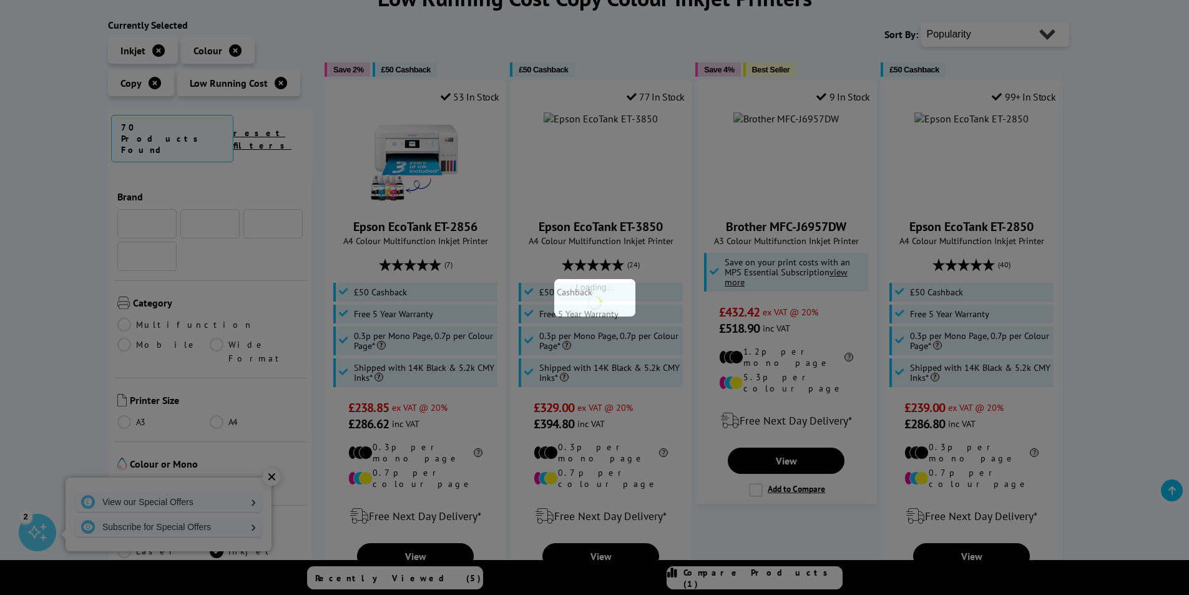
scroll to position [499, 0]
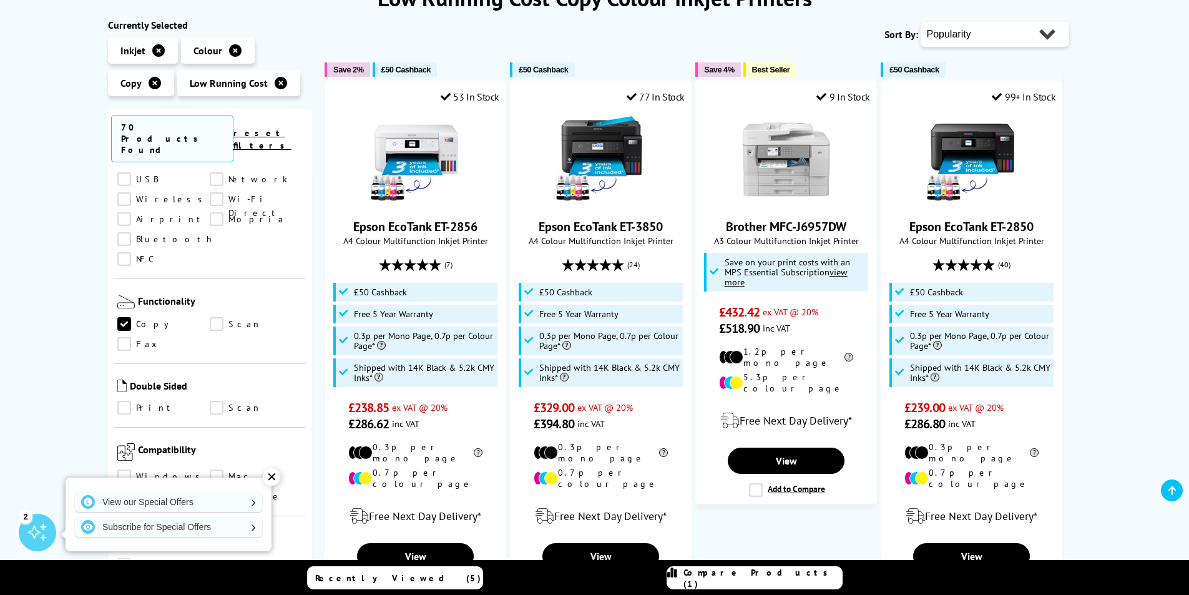
click at [213, 317] on link "Scan" at bounding box center [256, 324] width 93 height 14
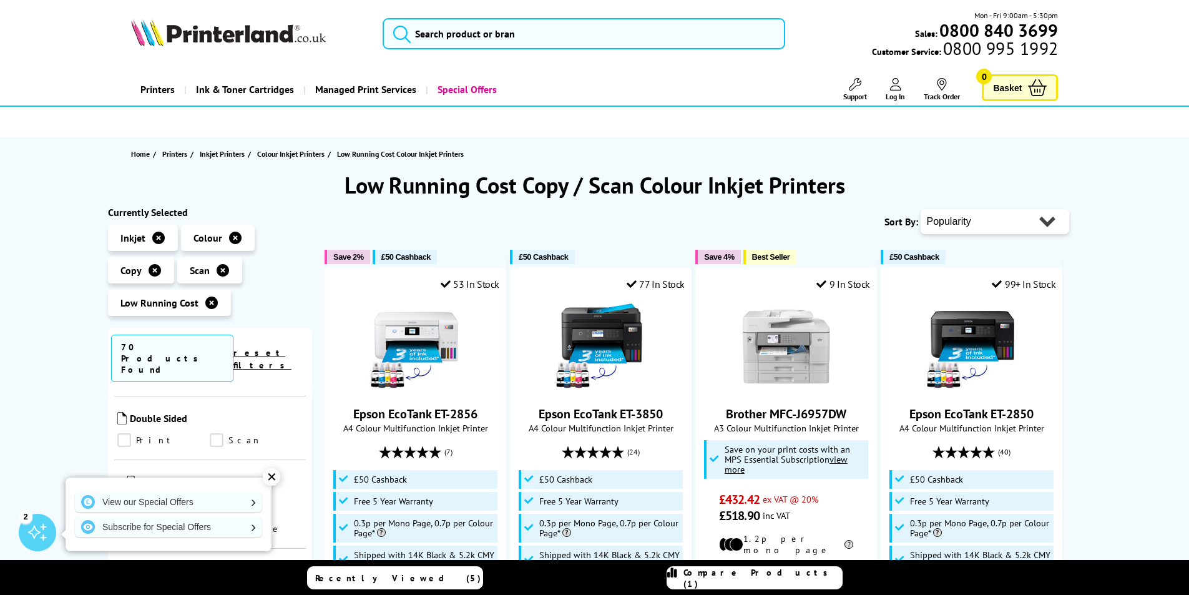
click at [968, 211] on select "Popularity Rating Price - Low to High Price - High to Low Running Costs - Low t…" at bounding box center [994, 221] width 148 height 25
select select "Price Ascending"
click at [920, 209] on select "Popularity Rating Price - Low to High Price - High to Low Running Costs - Low t…" at bounding box center [994, 221] width 148 height 25
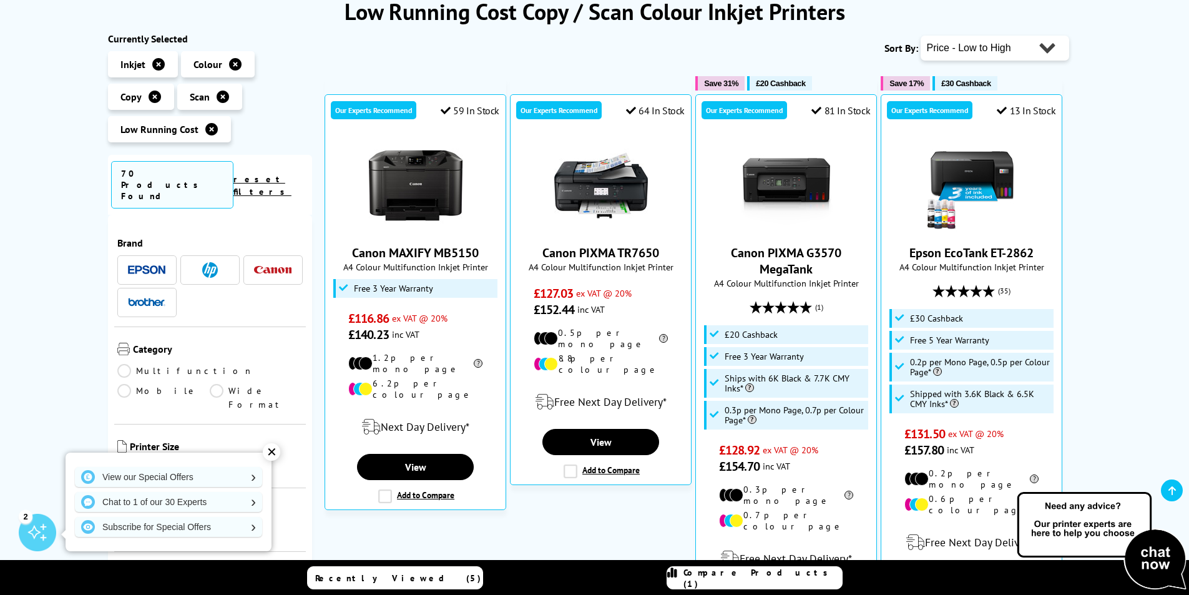
scroll to position [187, 0]
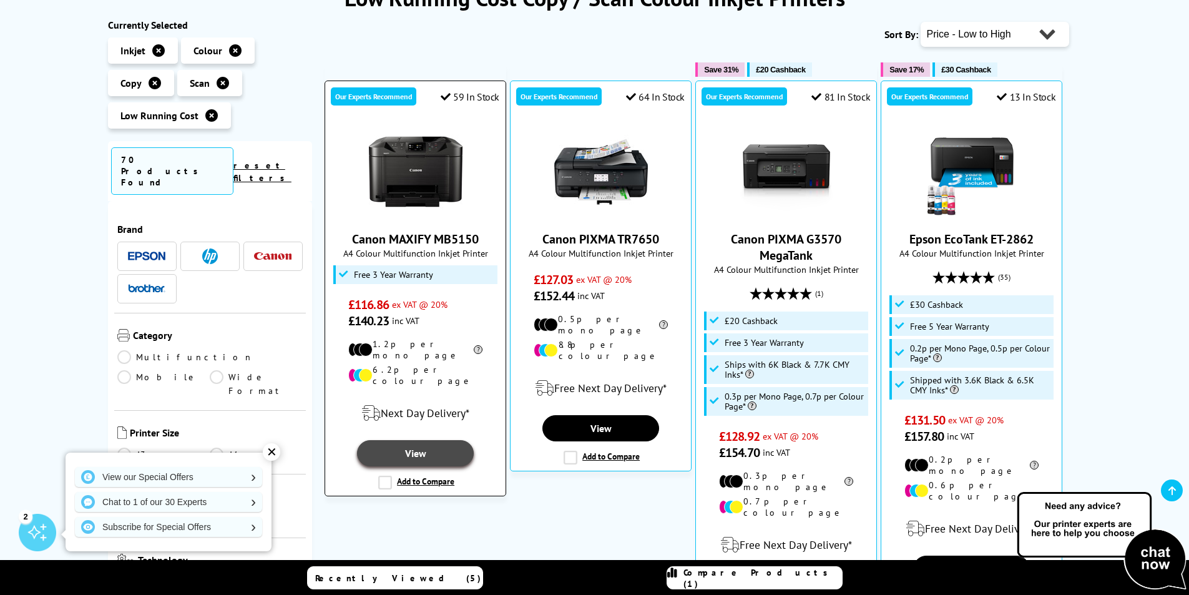
click at [418, 440] on link "View" at bounding box center [415, 453] width 116 height 26
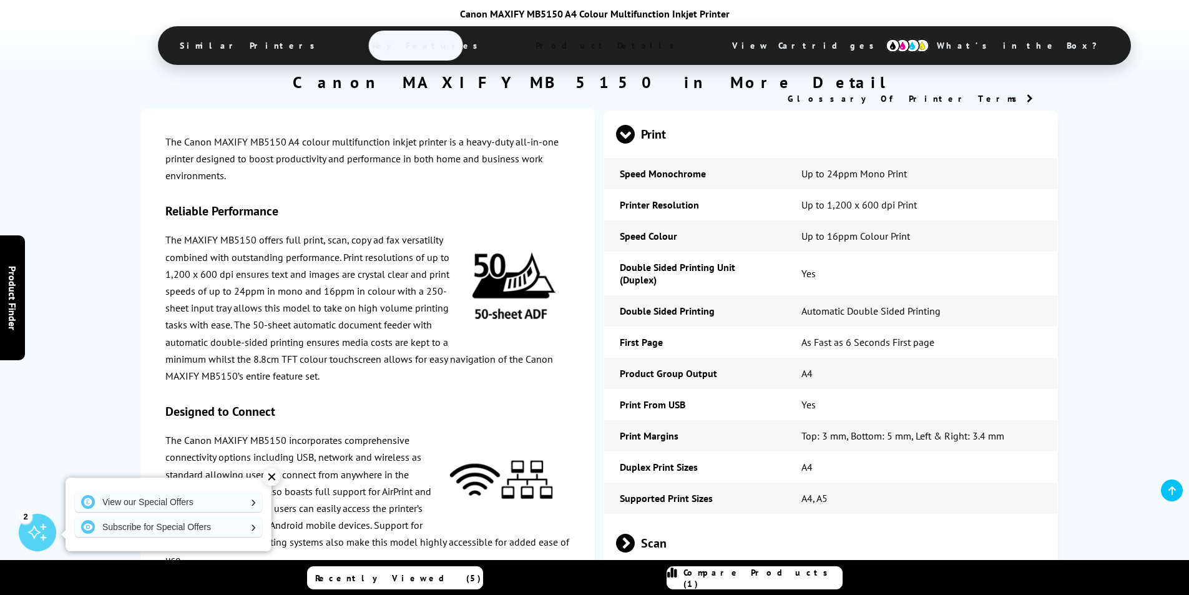
scroll to position [2433, 0]
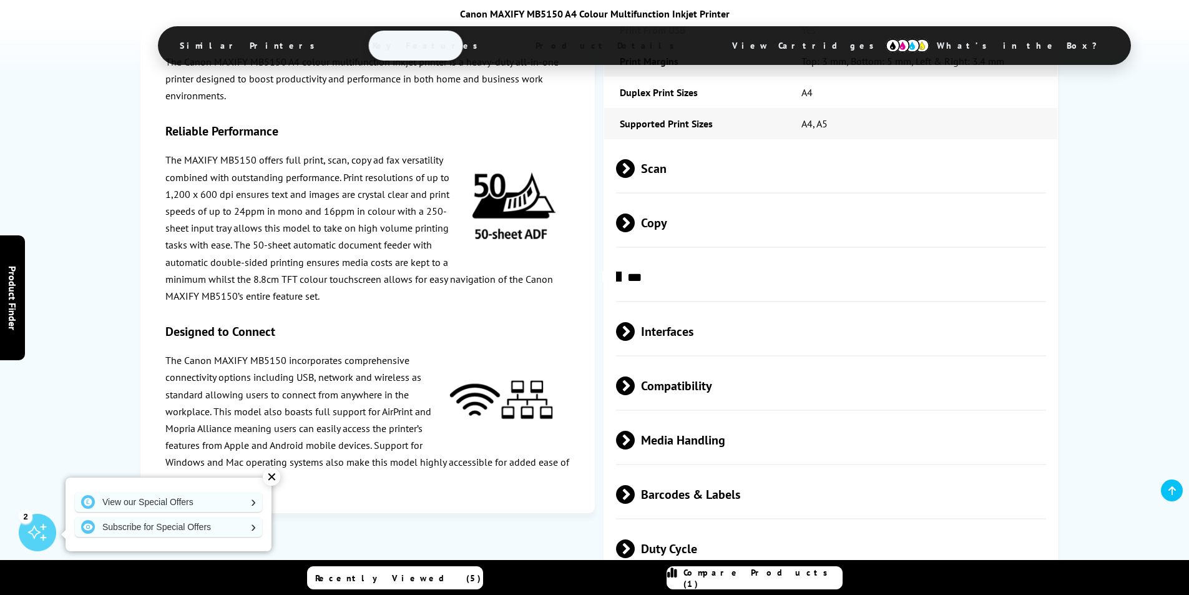
click at [713, 45] on span "View Cartridges" at bounding box center [808, 45] width 191 height 32
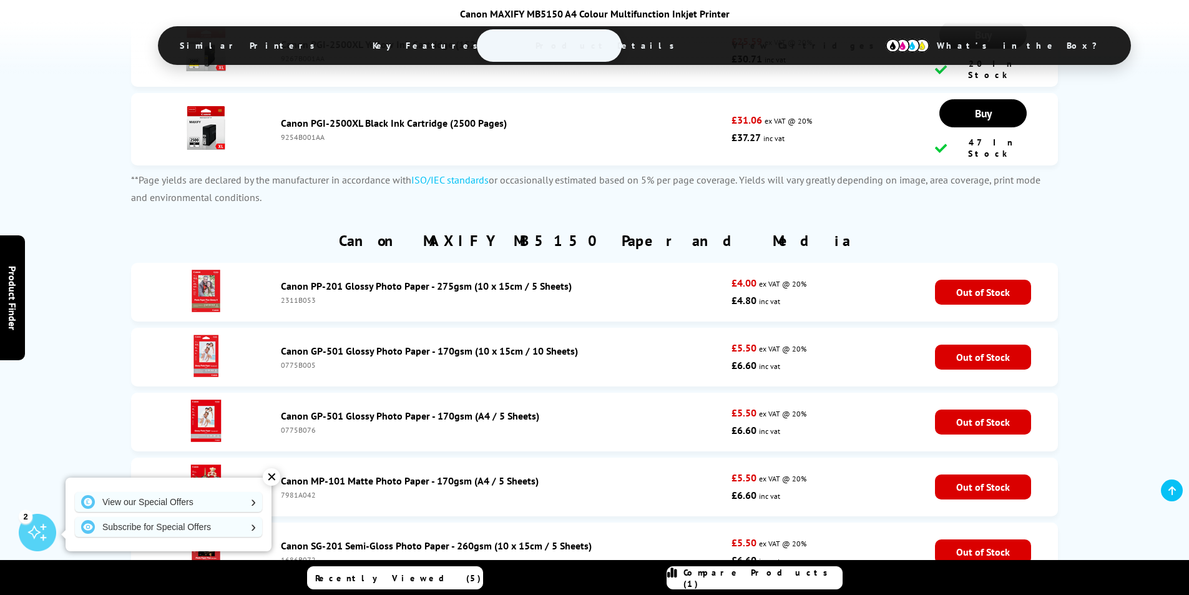
scroll to position [4008, 0]
